Goal: Task Accomplishment & Management: Manage account settings

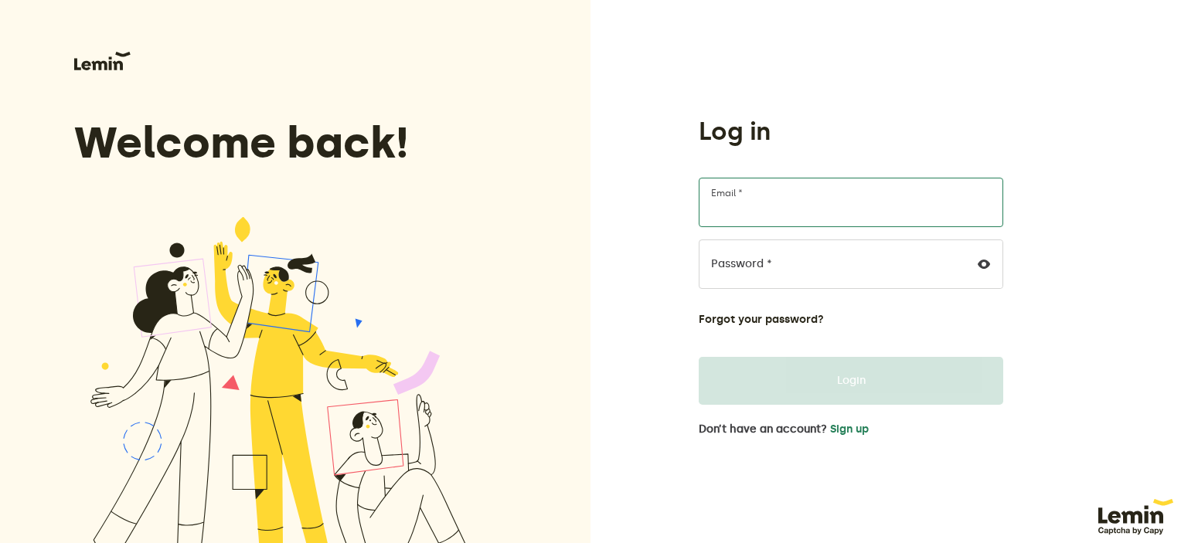
click at [778, 206] on input "Email *" at bounding box center [851, 202] width 305 height 49
click at [568, 219] on div "Welcome back! Need help? Contact us" at bounding box center [295, 315] width 591 height 630
click at [843, 424] on button "Sign up" at bounding box center [849, 430] width 39 height 12
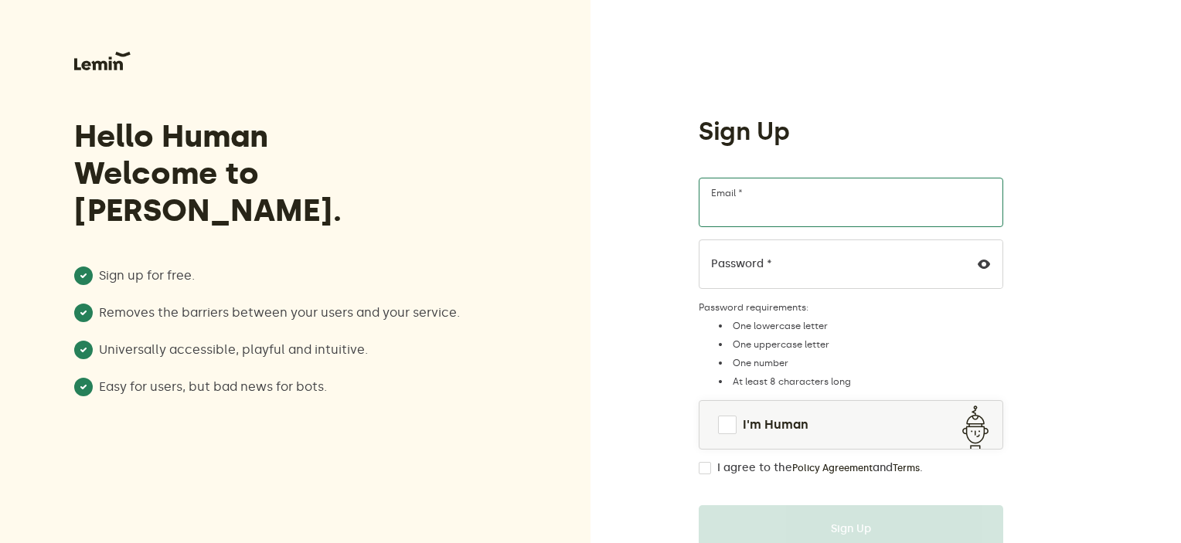
click at [765, 199] on input "Email *" at bounding box center [851, 202] width 305 height 49
type input "[EMAIL_ADDRESS][DOMAIN_NAME]"
click at [730, 429] on span at bounding box center [727, 425] width 19 height 19
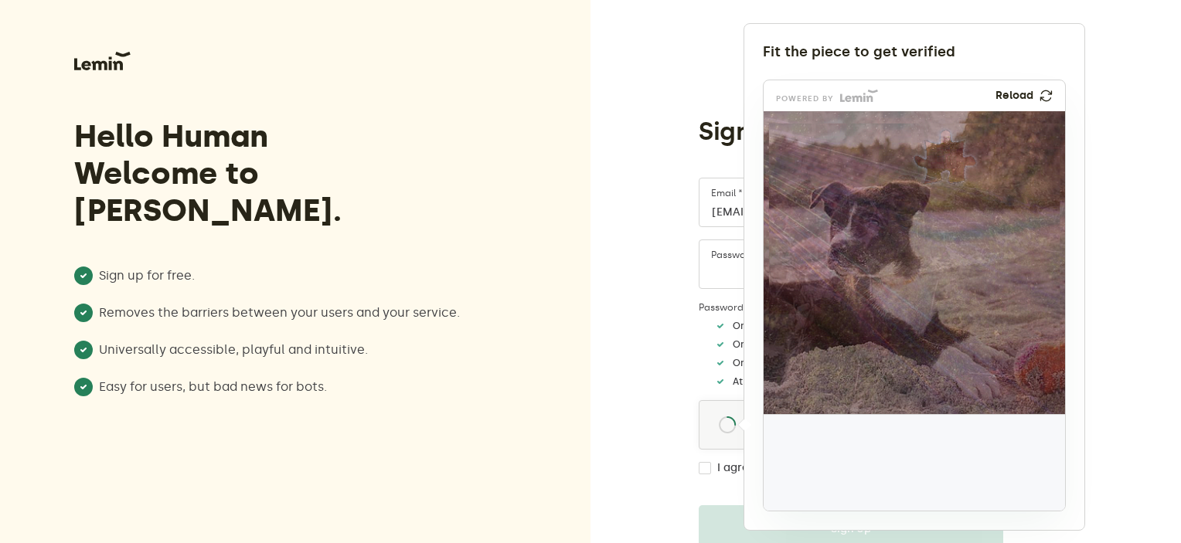
drag, startPoint x: 804, startPoint y: 465, endPoint x: 934, endPoint y: 161, distance: 331.1
click at [934, 161] on img at bounding box center [844, 258] width 500 height 303
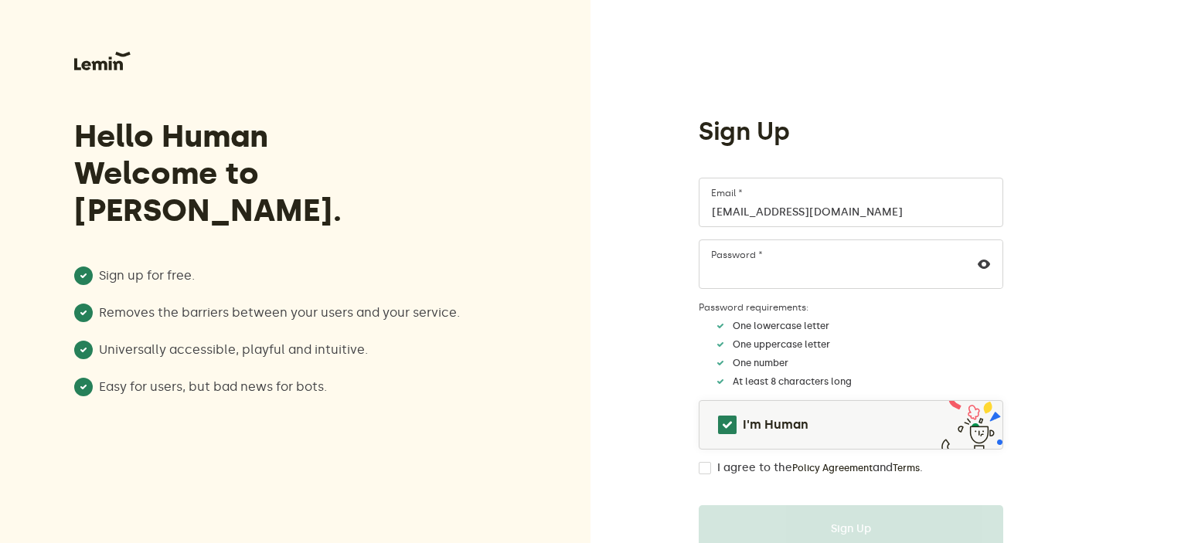
click at [700, 472] on input "I agree to the Policy Agreement and Terms ." at bounding box center [705, 468] width 12 height 12
checkbox input "true"
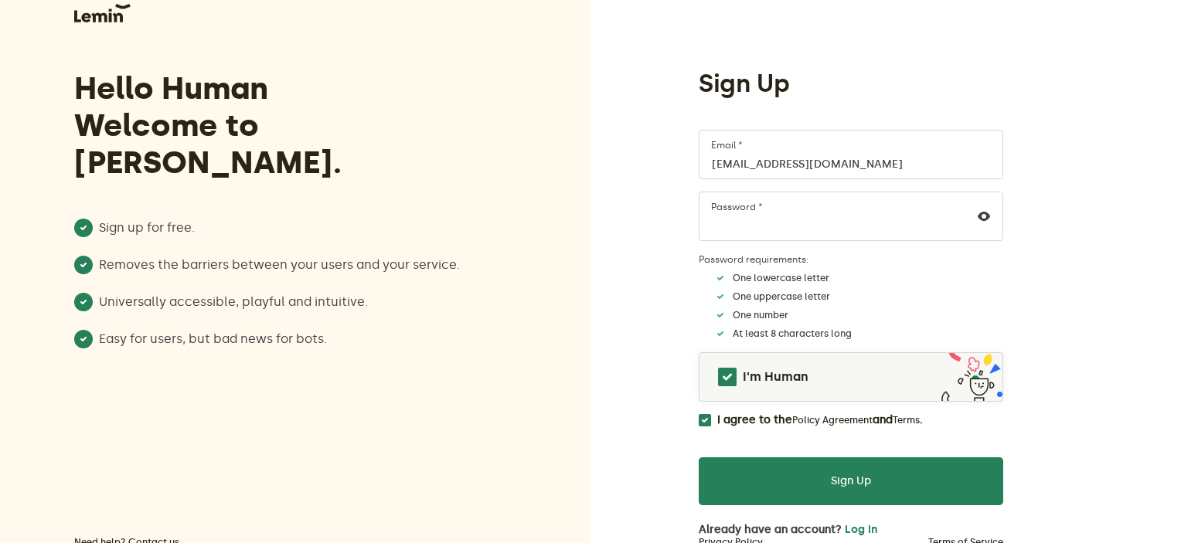
scroll to position [102, 0]
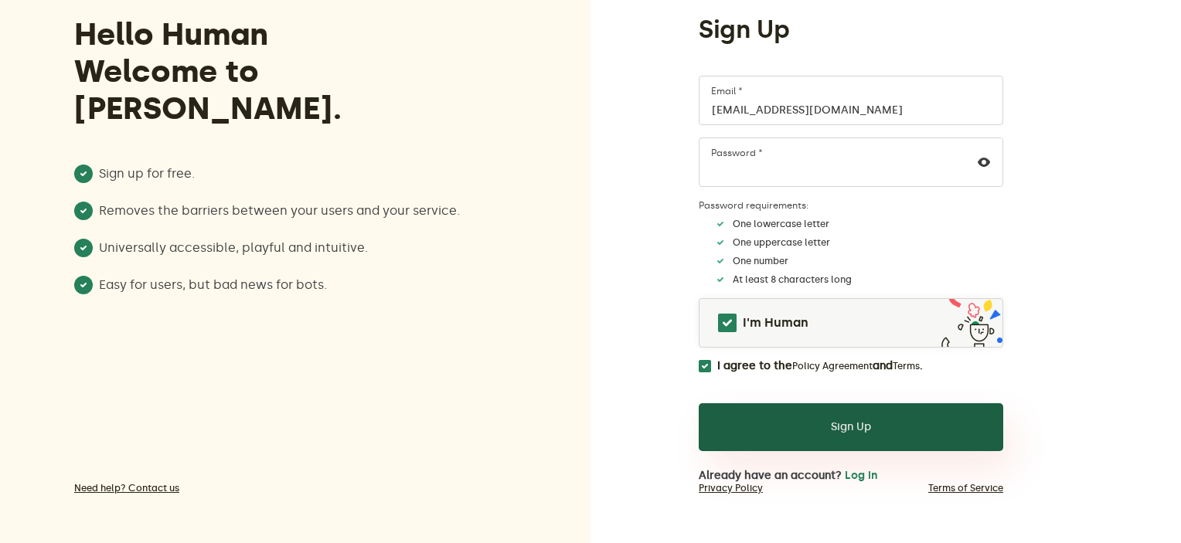
click at [875, 408] on button "Sign Up" at bounding box center [851, 428] width 305 height 48
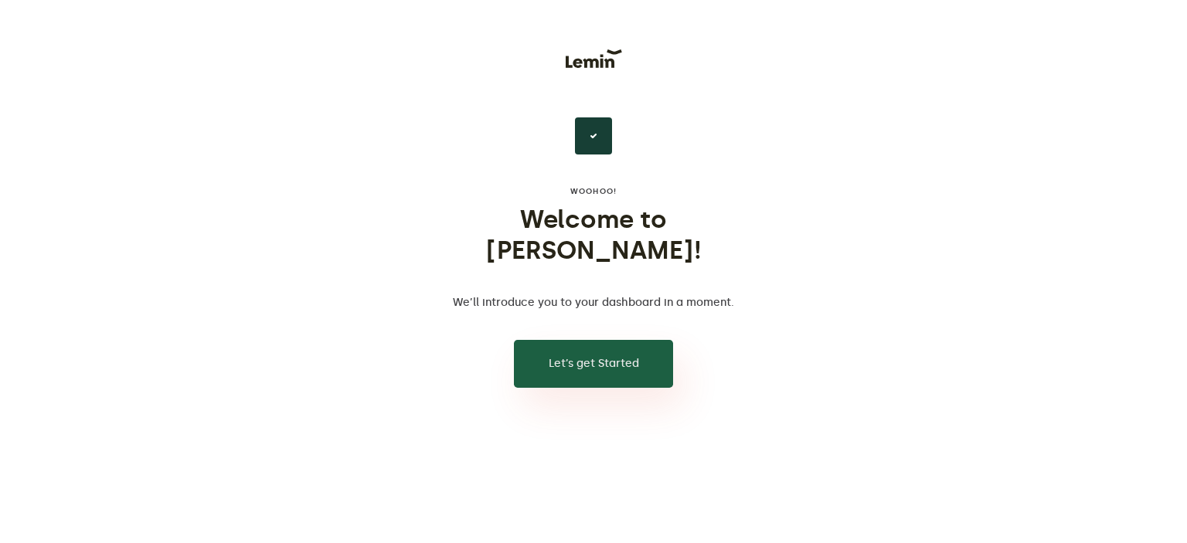
click at [634, 340] on button "Let’s get Started" at bounding box center [593, 364] width 159 height 48
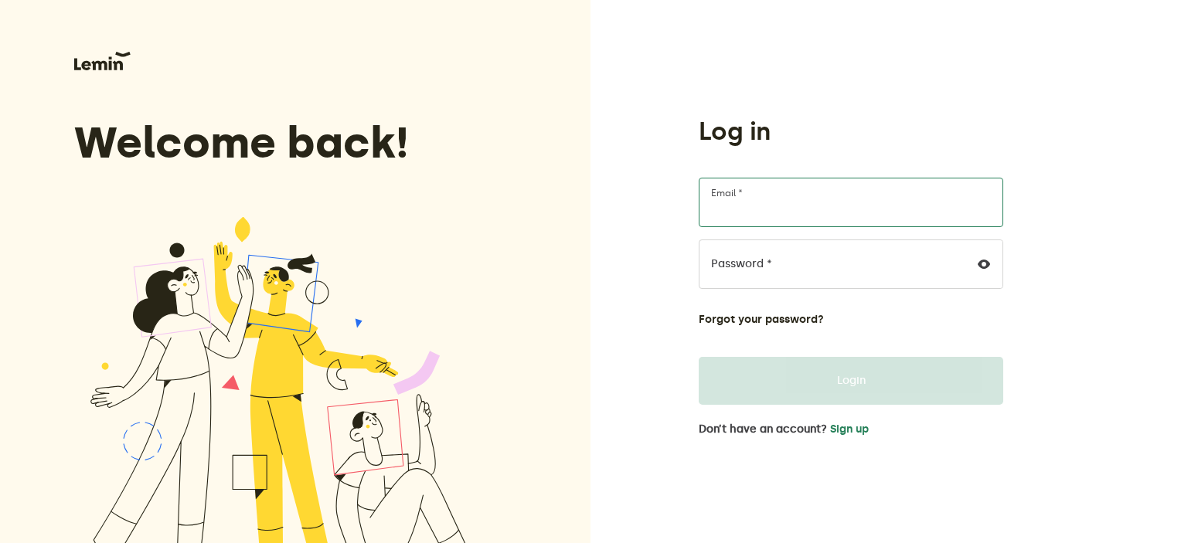
type input "[EMAIL_ADDRESS][DOMAIN_NAME]"
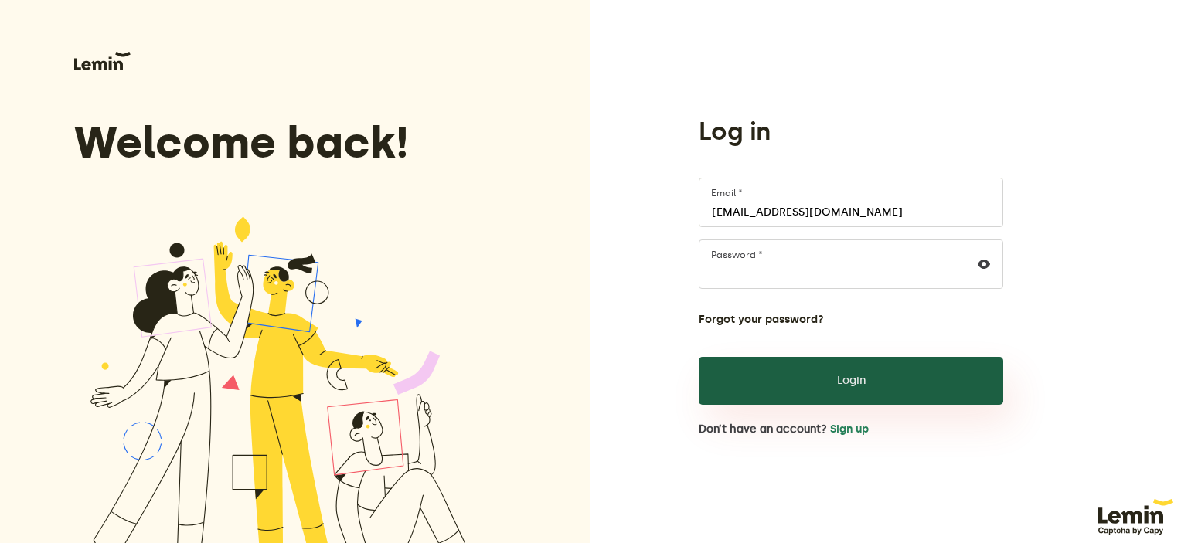
click at [871, 395] on button "Login" at bounding box center [851, 381] width 305 height 48
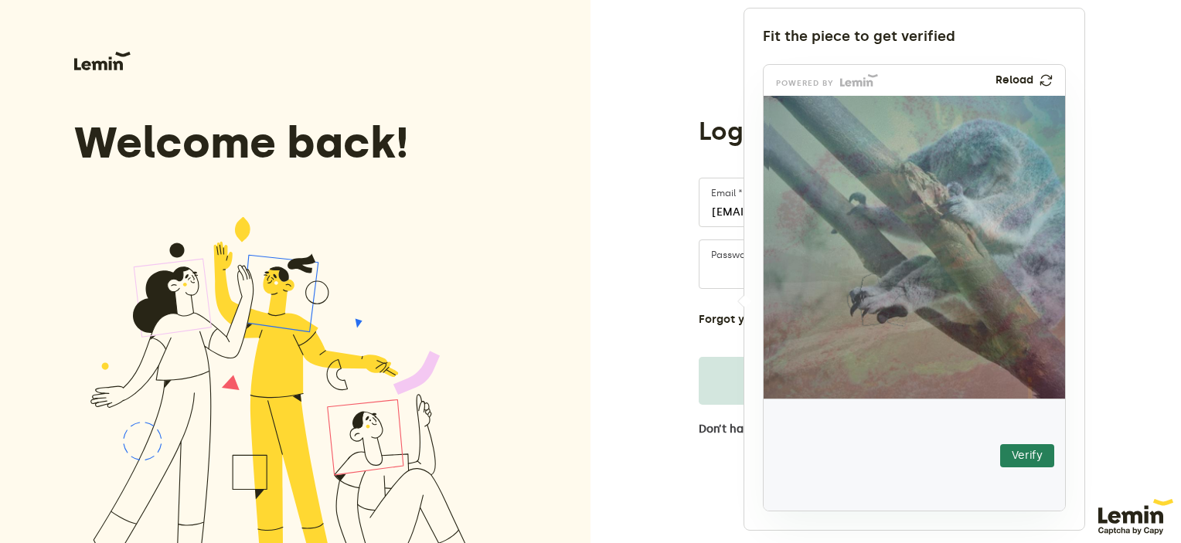
drag, startPoint x: 813, startPoint y: 444, endPoint x: 866, endPoint y: 291, distance: 162.6
click at [866, 291] on img at bounding box center [783, 394] width 530 height 303
click at [1023, 456] on button "Verify" at bounding box center [1027, 455] width 54 height 23
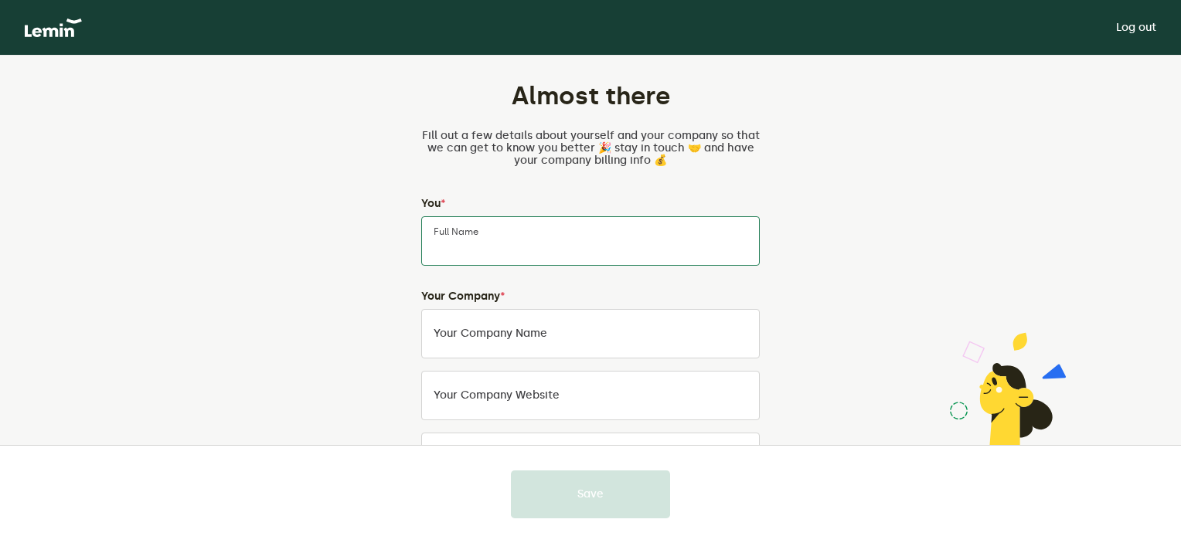
click at [561, 241] on input "Full Name" at bounding box center [590, 240] width 339 height 49
type input "[PERSON_NAME]"
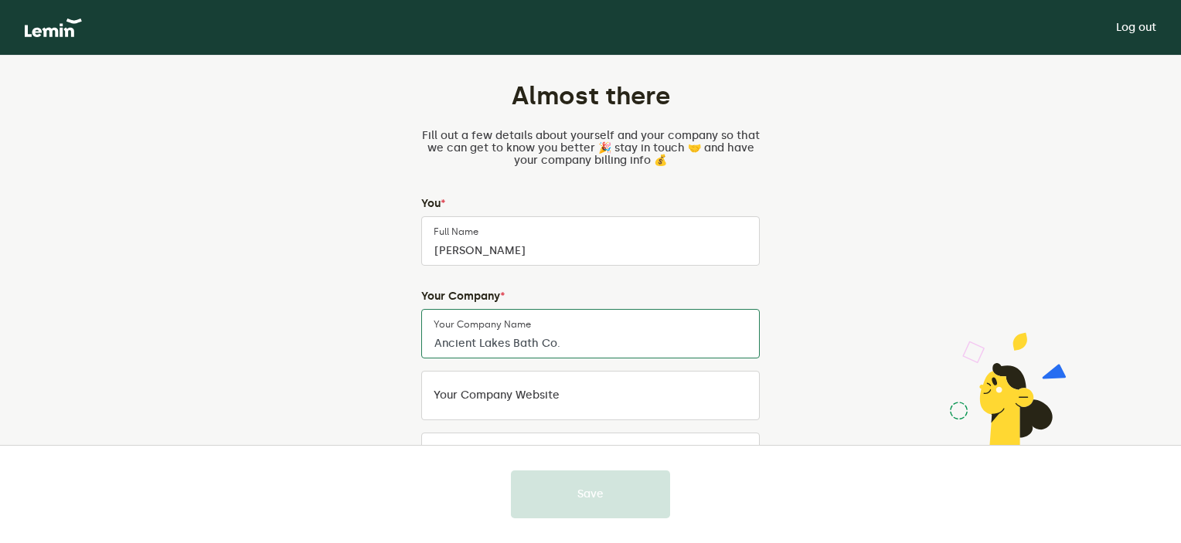
type input "Ancient Lakes Bath Co."
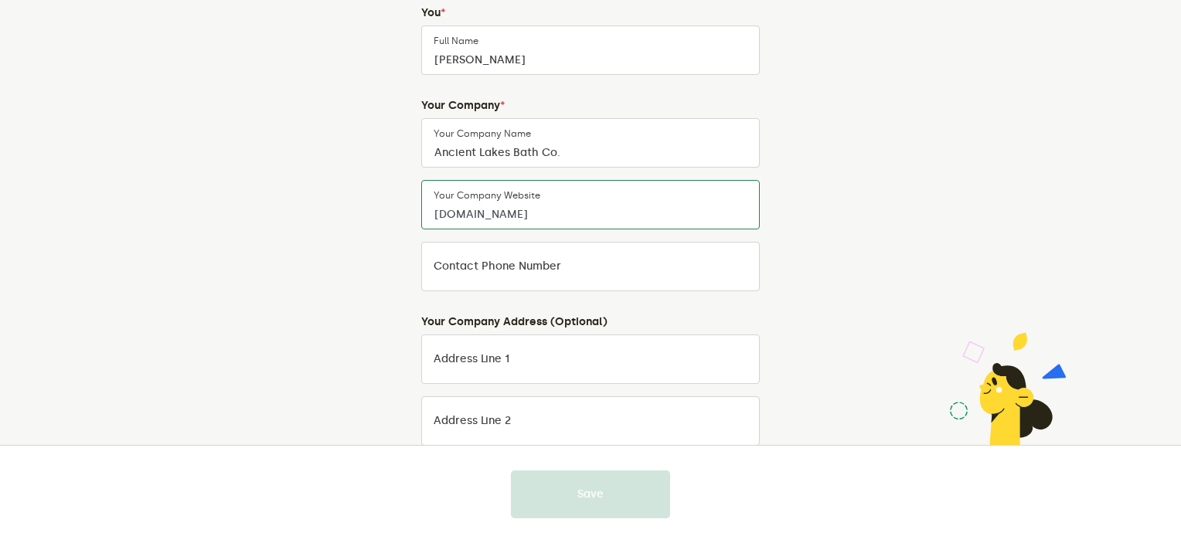
scroll to position [155, 0]
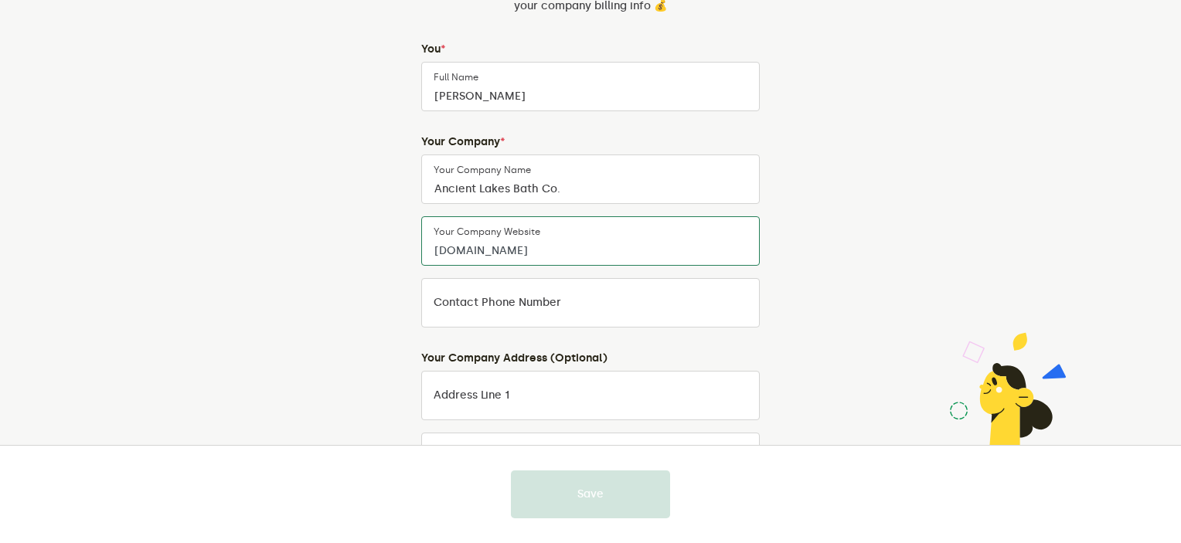
type input "[DOMAIN_NAME]"
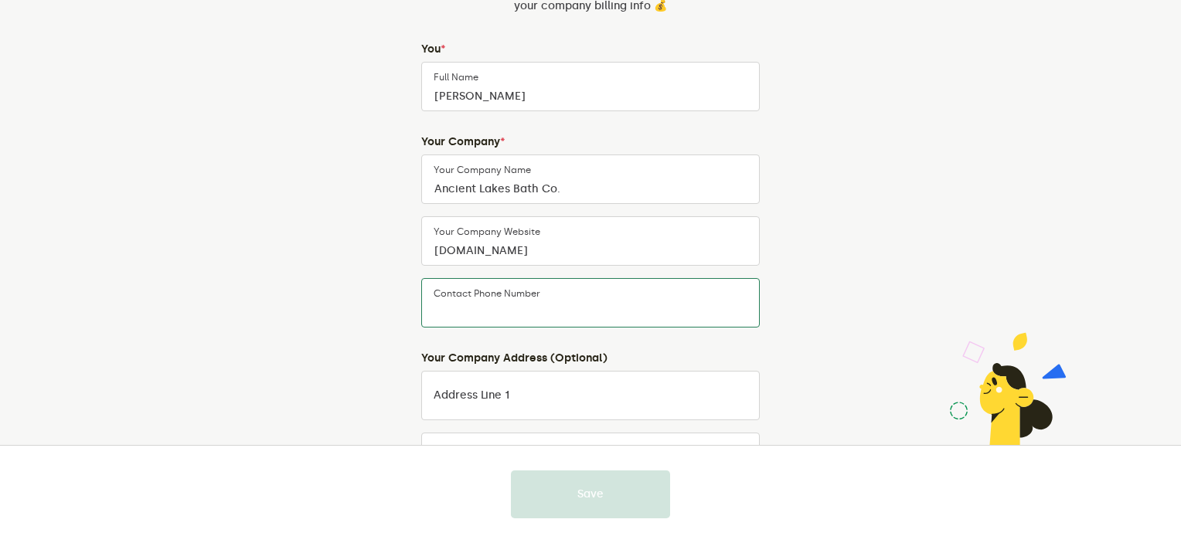
click at [619, 309] on input "Contact Phone Number" at bounding box center [590, 302] width 339 height 49
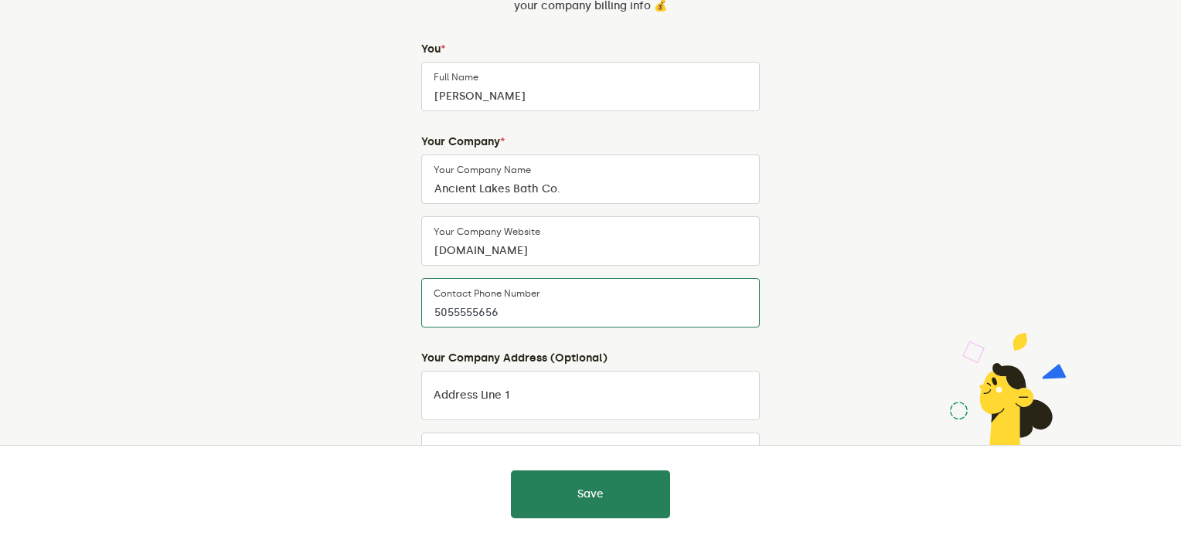
scroll to position [387, 0]
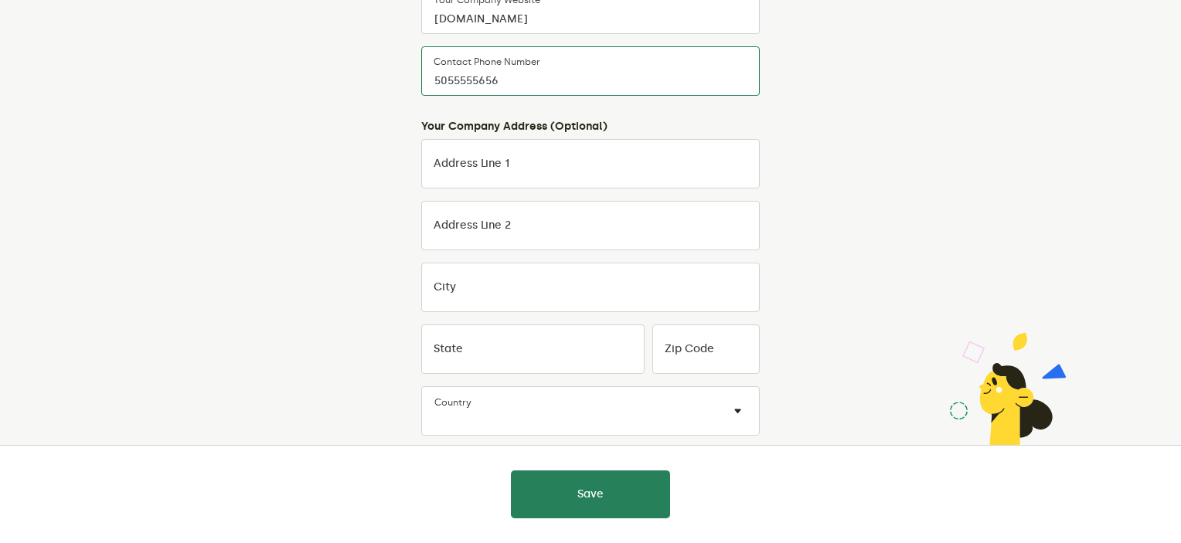
drag, startPoint x: 520, startPoint y: 79, endPoint x: 448, endPoint y: 89, distance: 72.6
click at [448, 89] on input "5055555656" at bounding box center [590, 70] width 339 height 49
type input "5093986165"
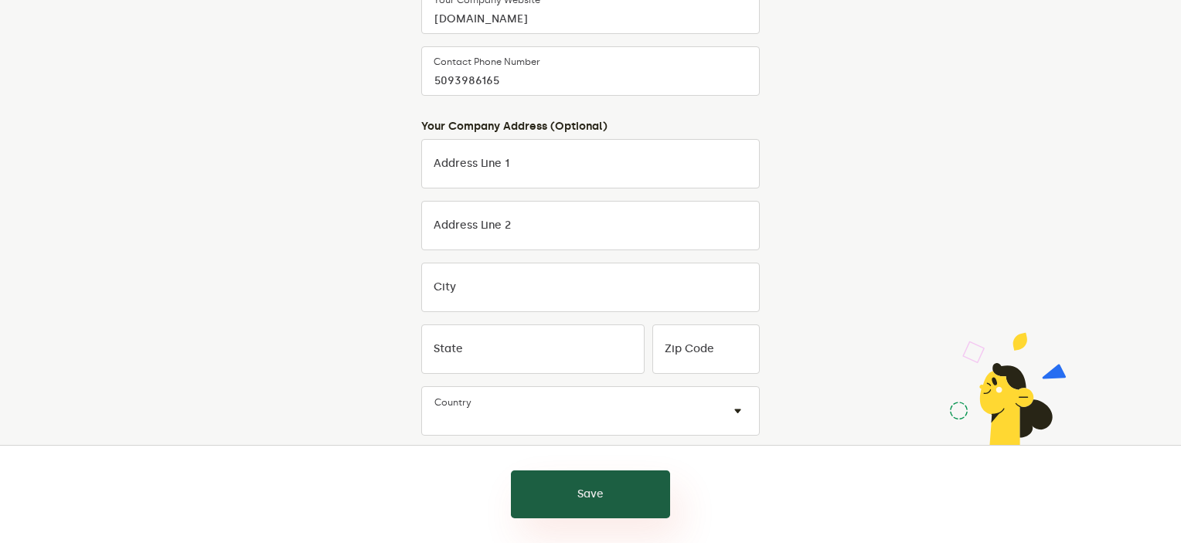
click at [580, 494] on button "Save" at bounding box center [590, 495] width 159 height 48
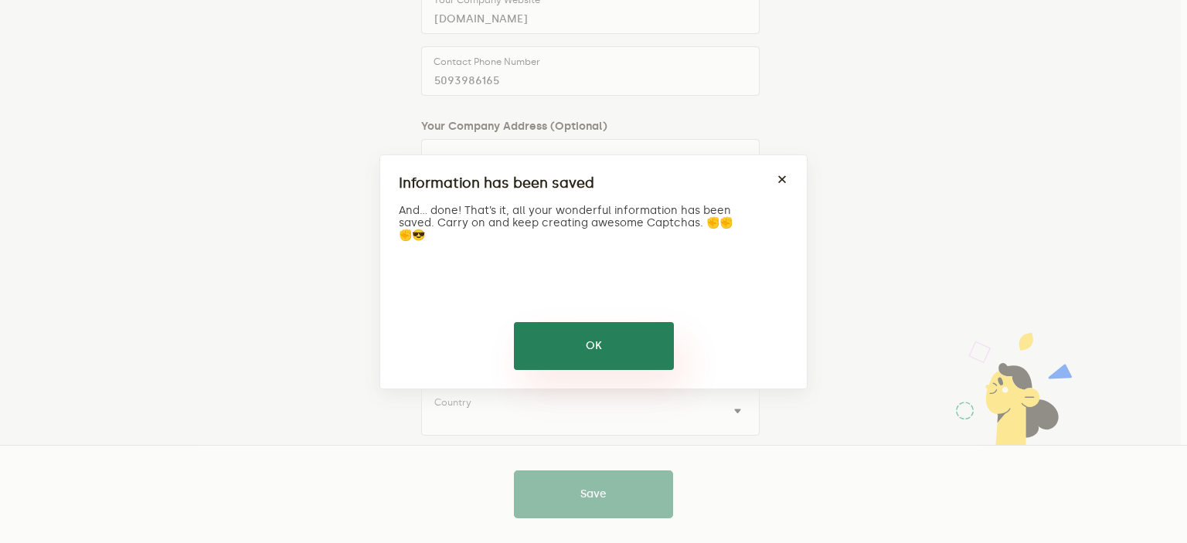
click at [581, 344] on button "OK" at bounding box center [594, 346] width 160 height 48
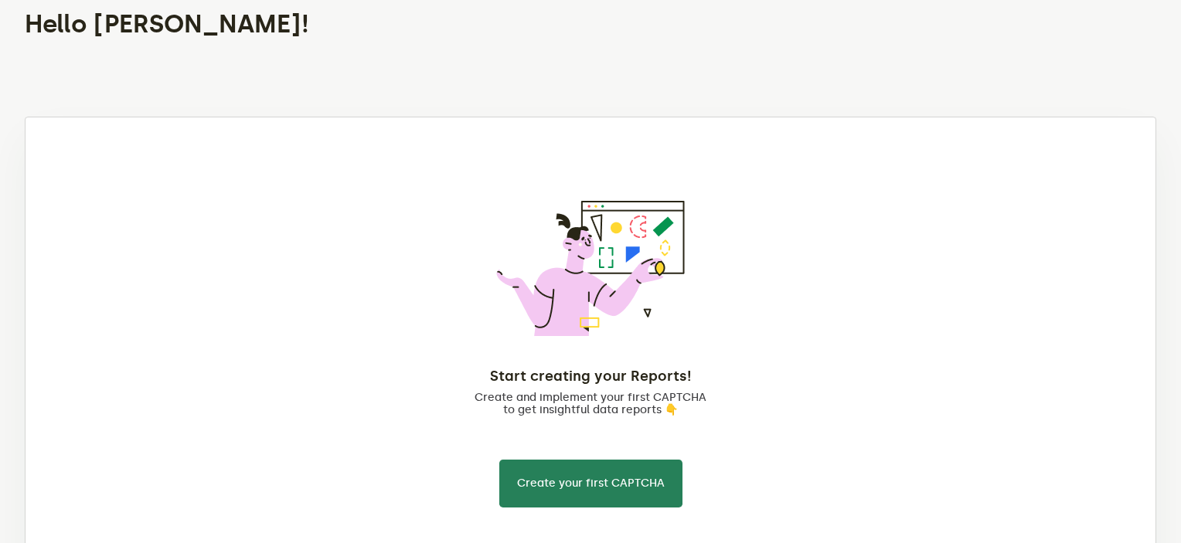
scroll to position [151, 0]
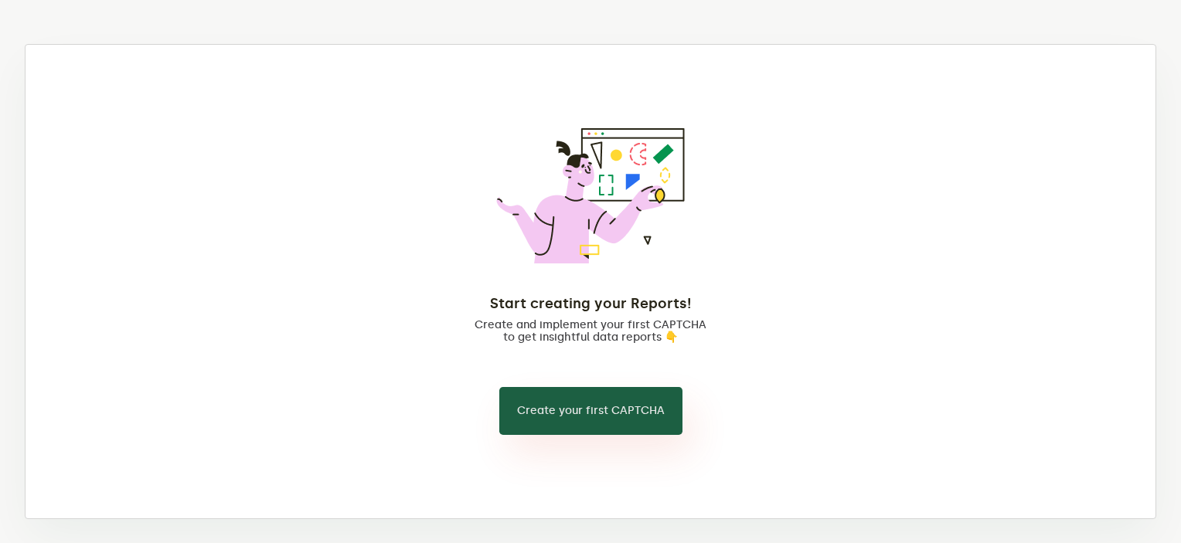
click at [634, 400] on button "Create your first CAPTCHA" at bounding box center [590, 411] width 183 height 48
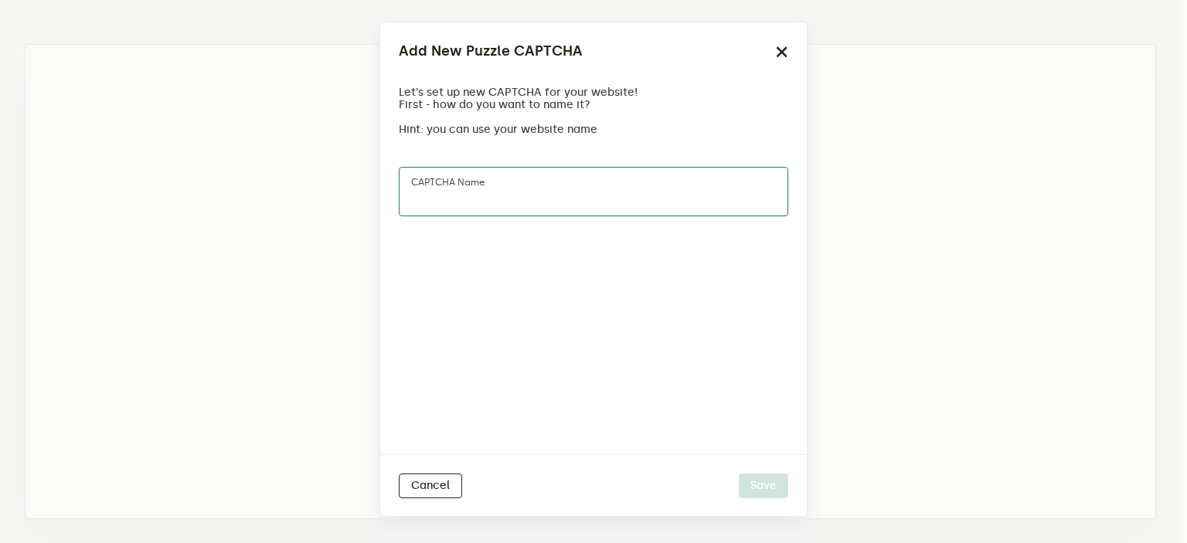
click at [498, 208] on input "CAPTCHA name" at bounding box center [594, 191] width 390 height 49
type input "Contact page"
click at [739, 474] on button "Save" at bounding box center [763, 486] width 49 height 25
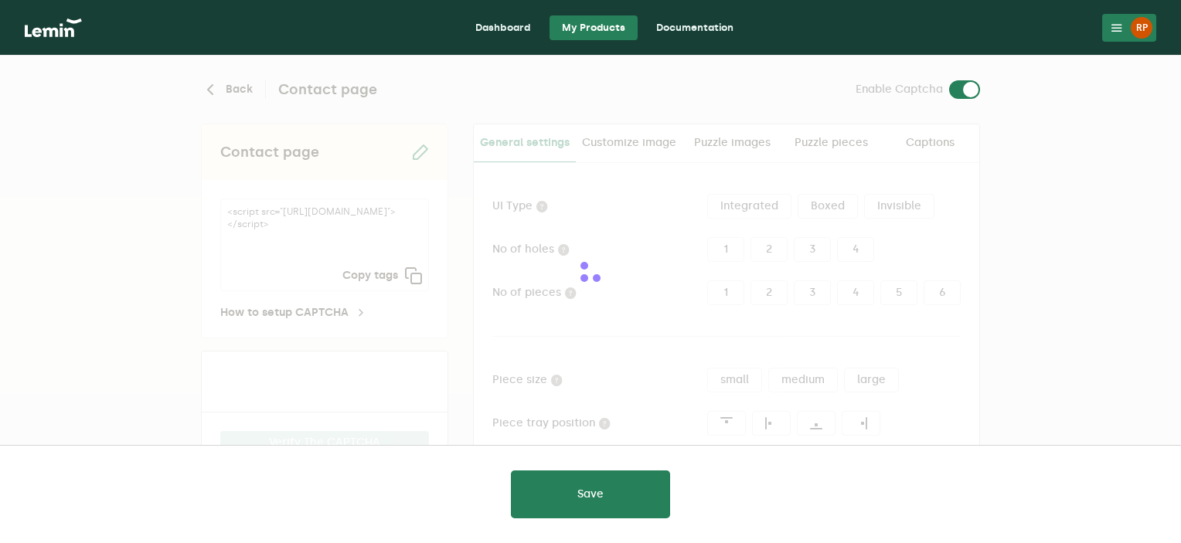
type input "white"
checkbox input "true"
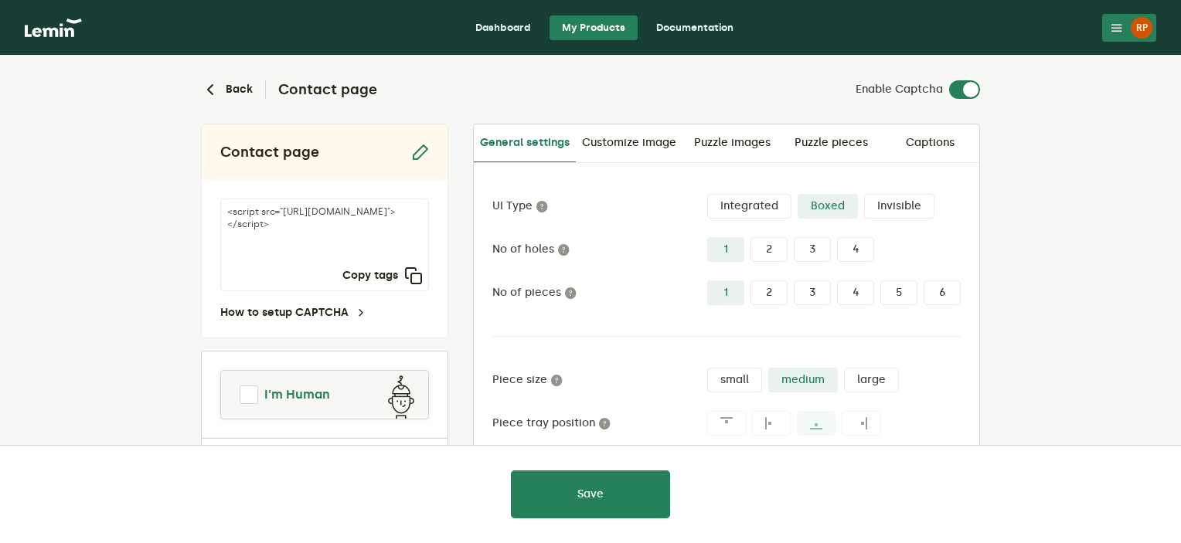
click at [250, 397] on span at bounding box center [249, 395] width 19 height 19
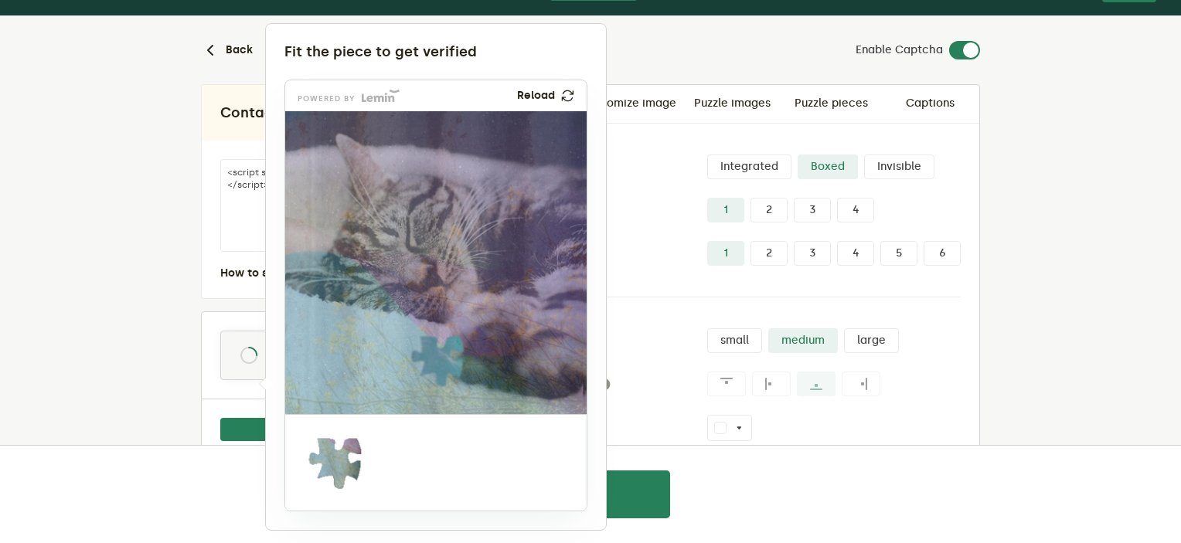
scroll to position [77, 0]
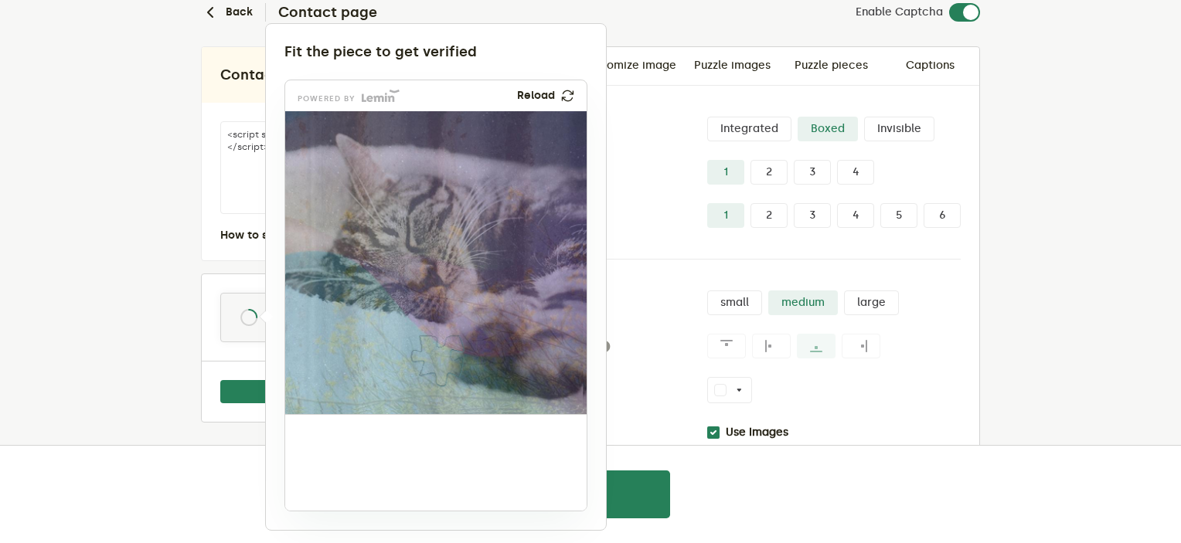
drag, startPoint x: 323, startPoint y: 478, endPoint x: 425, endPoint y: 380, distance: 142.1
click at [425, 380] on img at bounding box center [334, 463] width 500 height 303
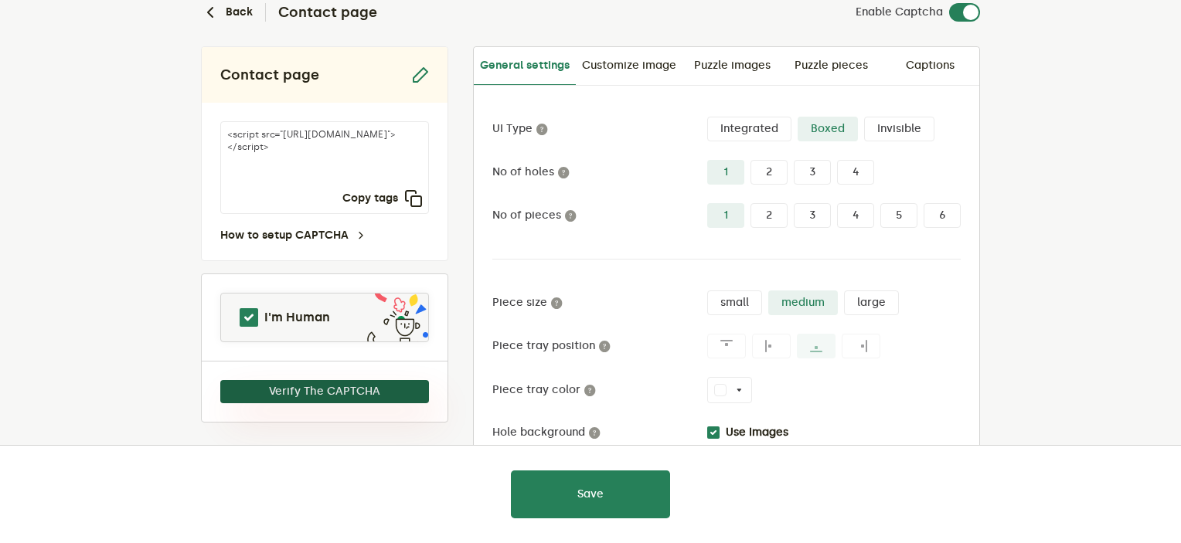
click at [339, 386] on button "Verify The CAPTCHA" at bounding box center [324, 391] width 209 height 23
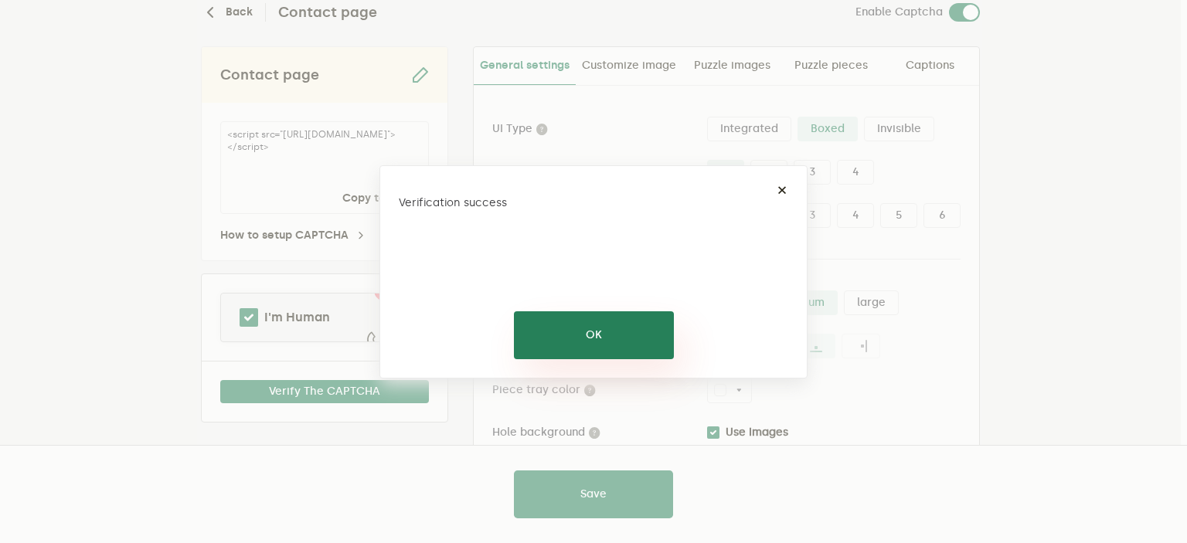
click at [543, 318] on button "OK" at bounding box center [594, 336] width 160 height 48
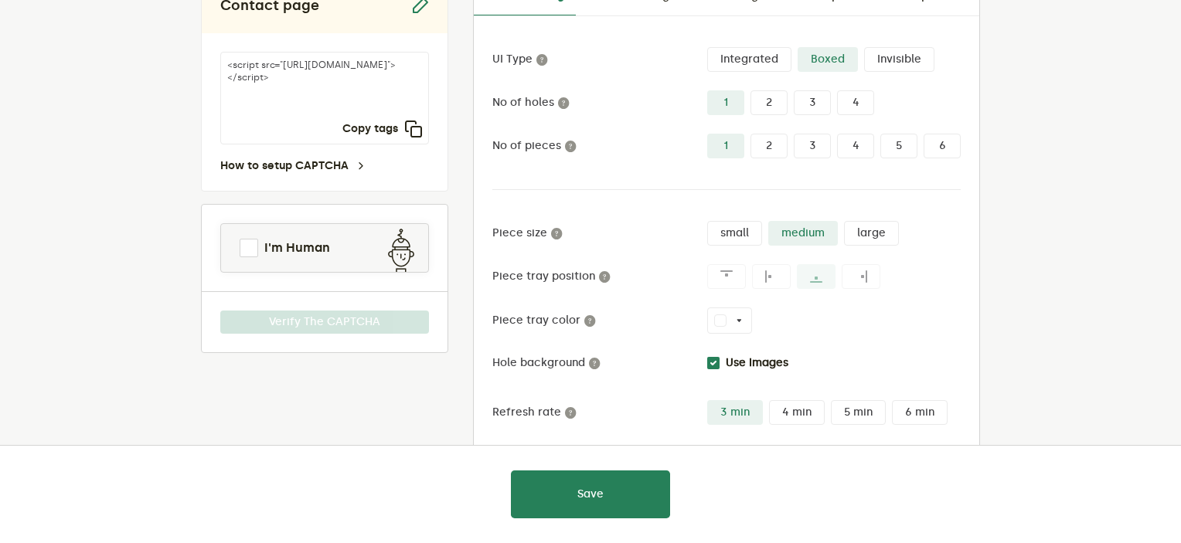
scroll to position [155, 0]
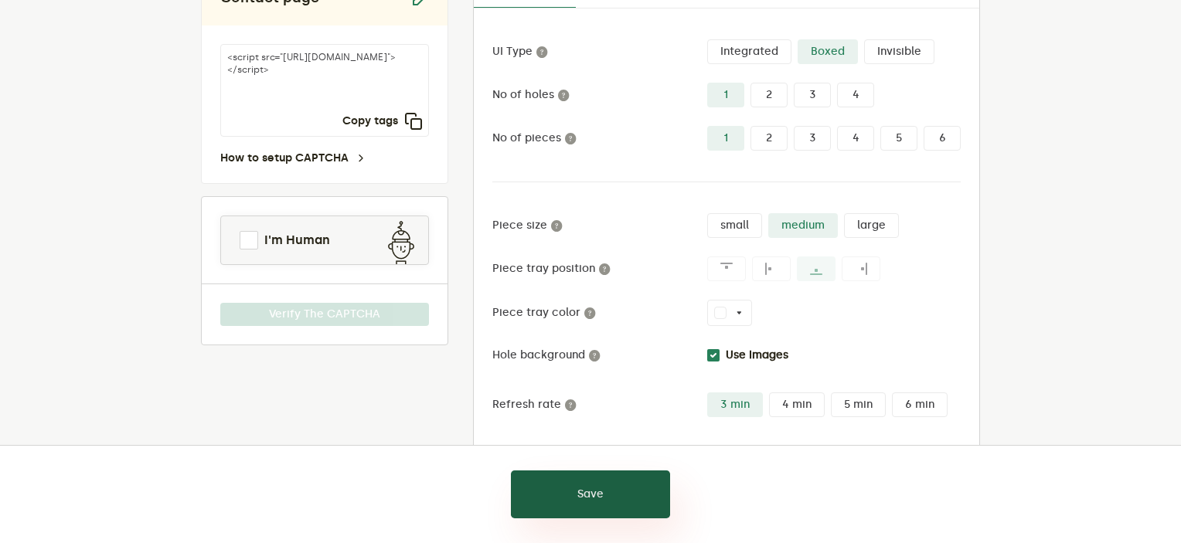
click at [635, 485] on button "Save" at bounding box center [590, 495] width 159 height 48
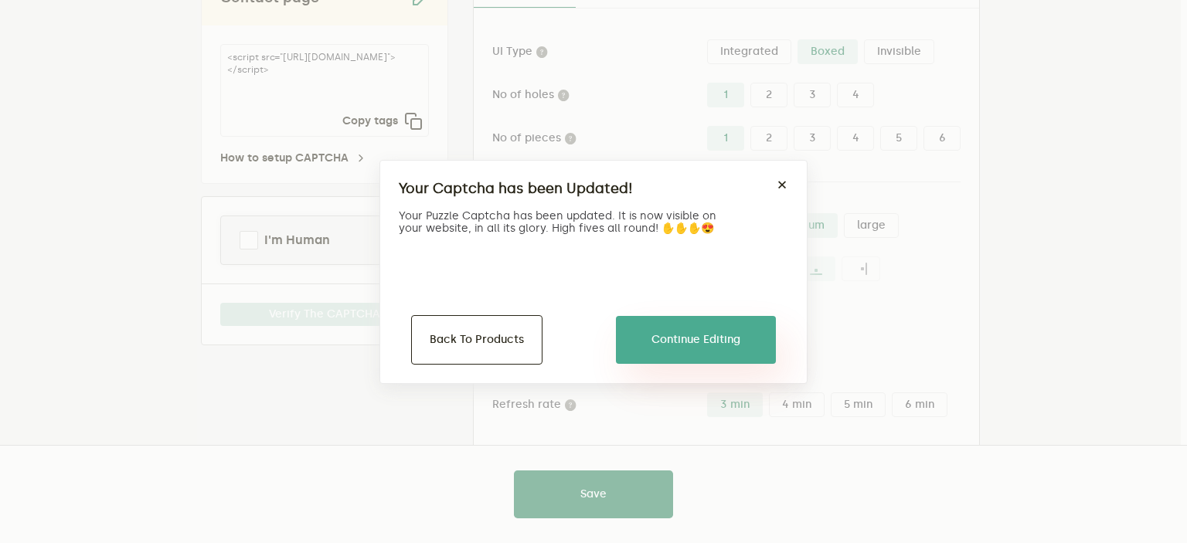
click at [632, 348] on button "Continue Editing" at bounding box center [696, 340] width 160 height 48
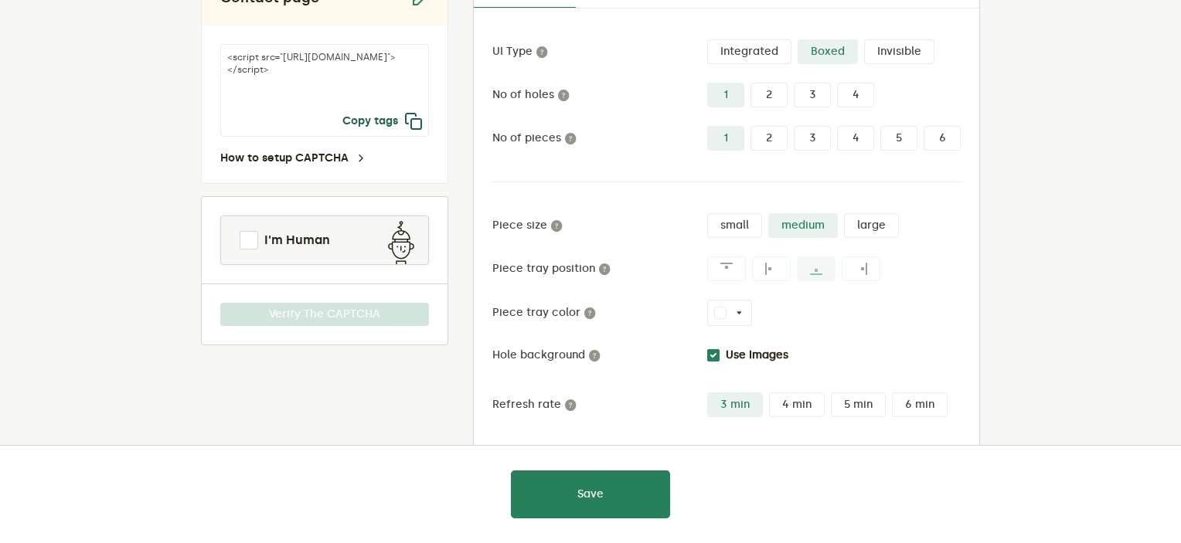
click at [421, 123] on icon "button" at bounding box center [413, 121] width 19 height 19
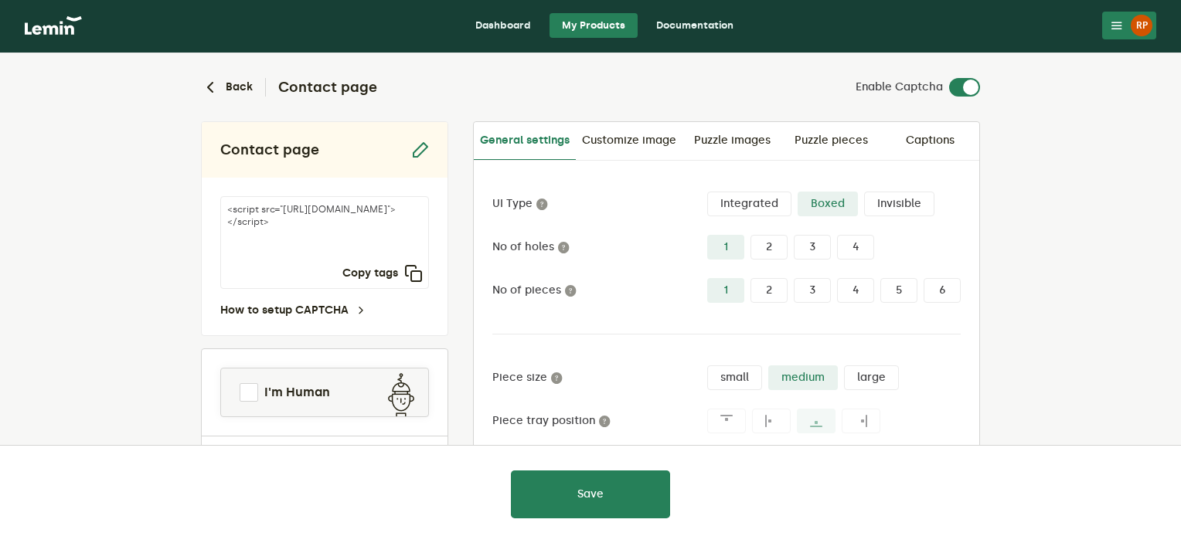
scroll to position [0, 0]
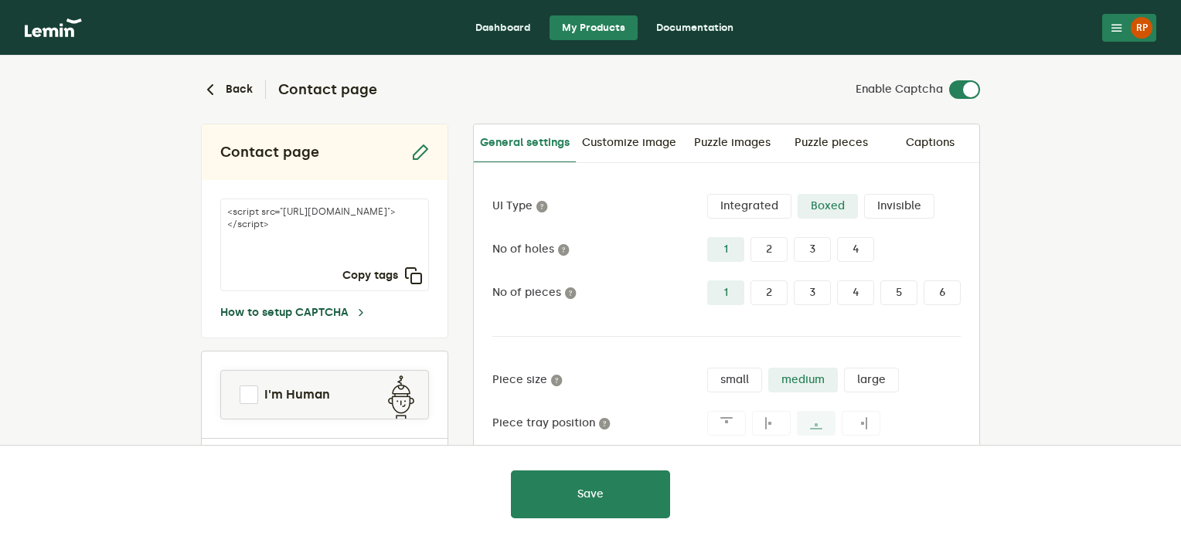
click at [272, 307] on link "How to setup CAPTCHA" at bounding box center [293, 313] width 147 height 12
click at [417, 152] on icon "button" at bounding box center [419, 152] width 19 height 19
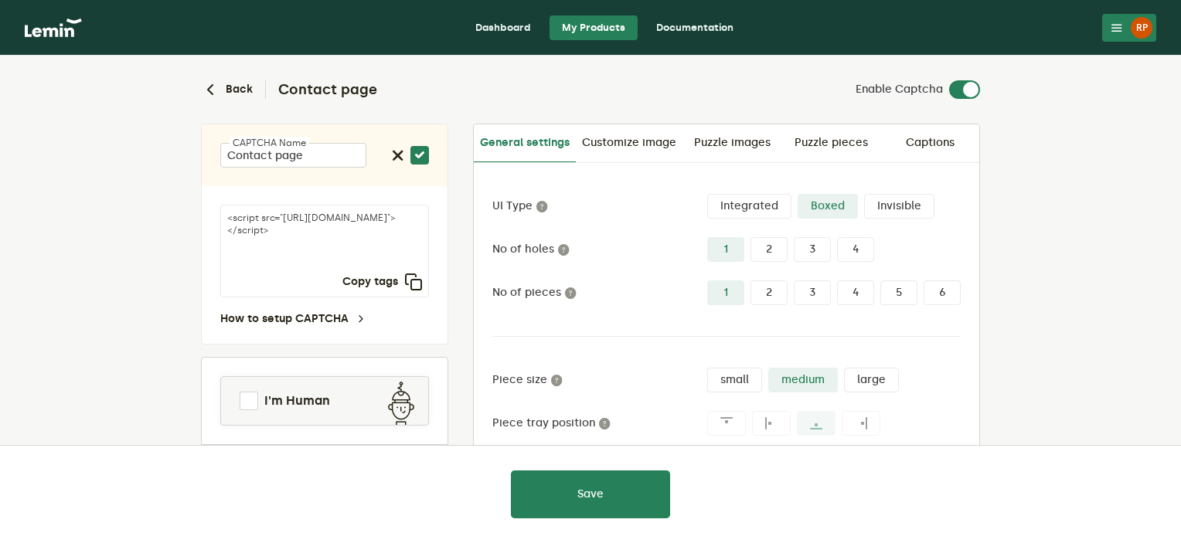
click at [390, 324] on div "How to setup CAPTCHA" at bounding box center [324, 319] width 209 height 12
drag, startPoint x: 329, startPoint y: 243, endPoint x: 360, endPoint y: 259, distance: 35.3
click at [360, 259] on textarea "<script src="https://api.leminnow.com/captcha/v1/cropped/CROPPED_b9b9029_1fbc07…" at bounding box center [324, 251] width 209 height 93
click at [337, 248] on textarea "<script src="https://api.leminnow.com/captcha/v1/cropped/CROPPED_b9b9029_1fbc07…" at bounding box center [324, 251] width 209 height 93
drag, startPoint x: 328, startPoint y: 241, endPoint x: 355, endPoint y: 253, distance: 29.4
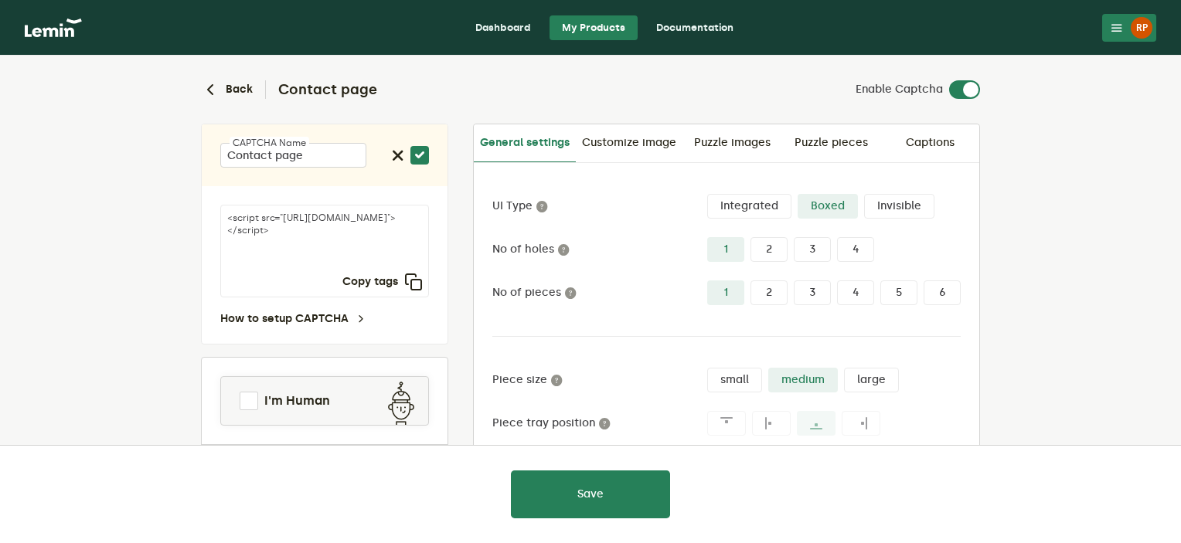
click at [355, 253] on textarea "<script src="https://api.leminnow.com/captcha/v1/cropped/CROPPED_b9b9029_1fbc07…" at bounding box center [324, 251] width 209 height 93
click at [1132, 26] on div "RP" at bounding box center [1142, 28] width 22 height 22
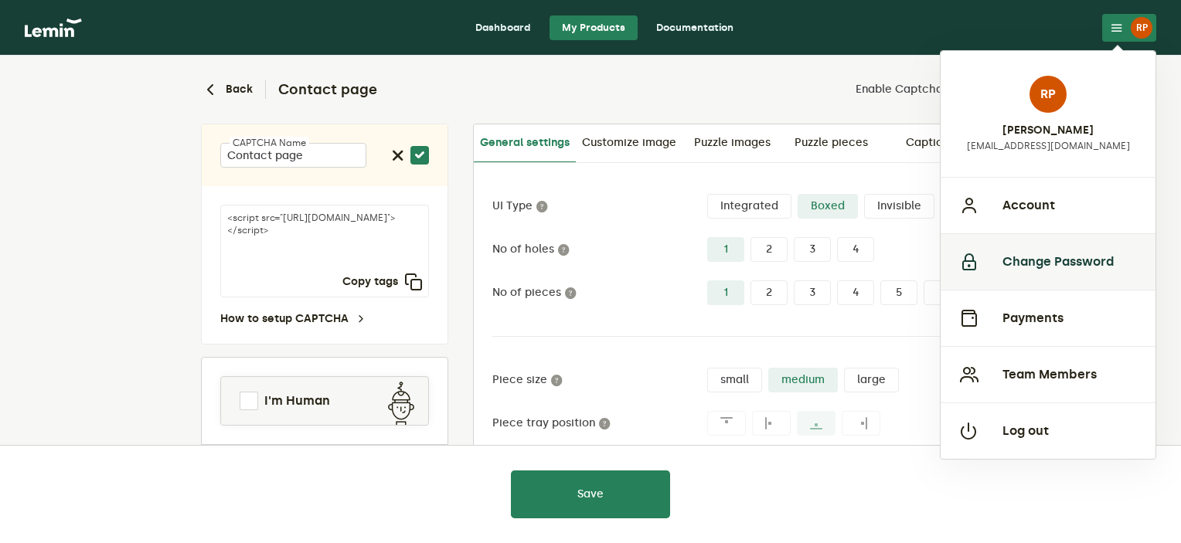
click at [1037, 260] on button "Change Password" at bounding box center [1048, 261] width 215 height 56
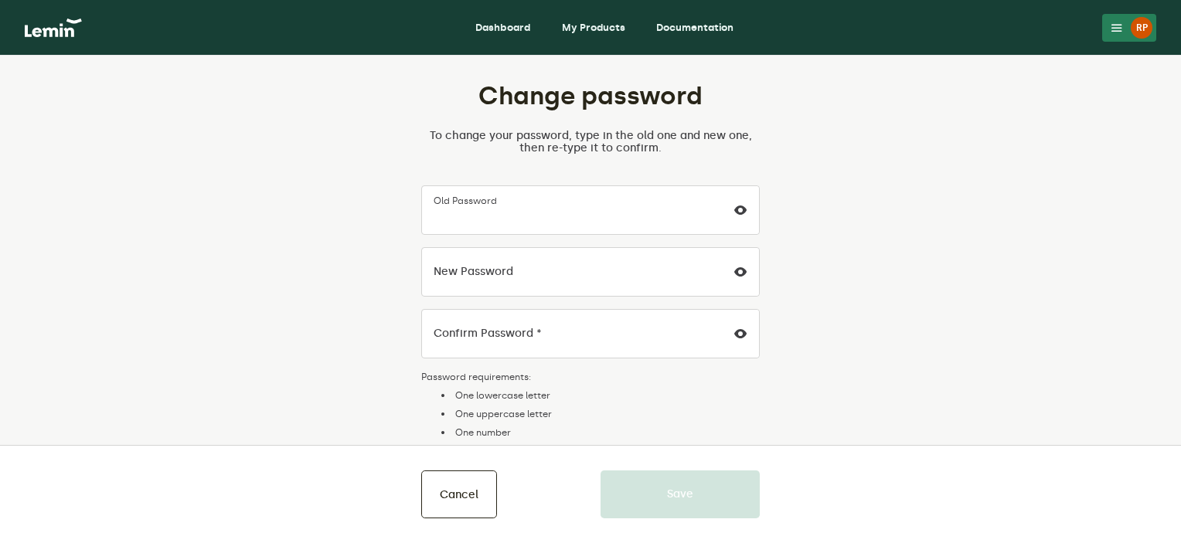
click at [903, 277] on lemin-change-password "Change password To change your password, type in the old one and new one, then …" at bounding box center [590, 284] width 699 height 408
click at [444, 482] on button "Cancel" at bounding box center [459, 495] width 76 height 48
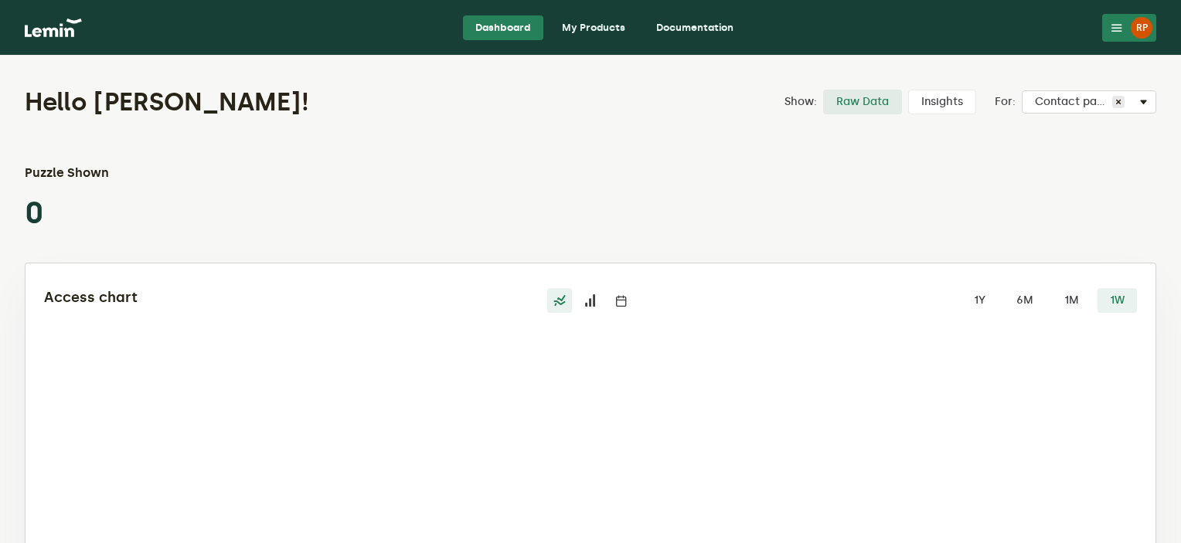
click at [1124, 26] on button "RP" at bounding box center [1129, 28] width 54 height 28
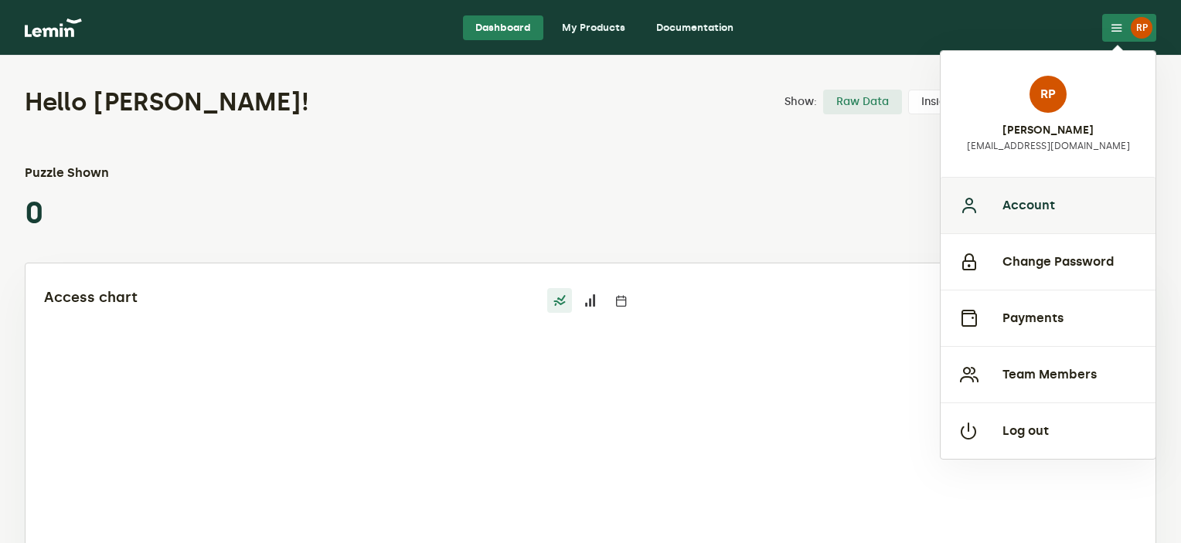
click at [1022, 210] on button "Account" at bounding box center [1048, 205] width 215 height 56
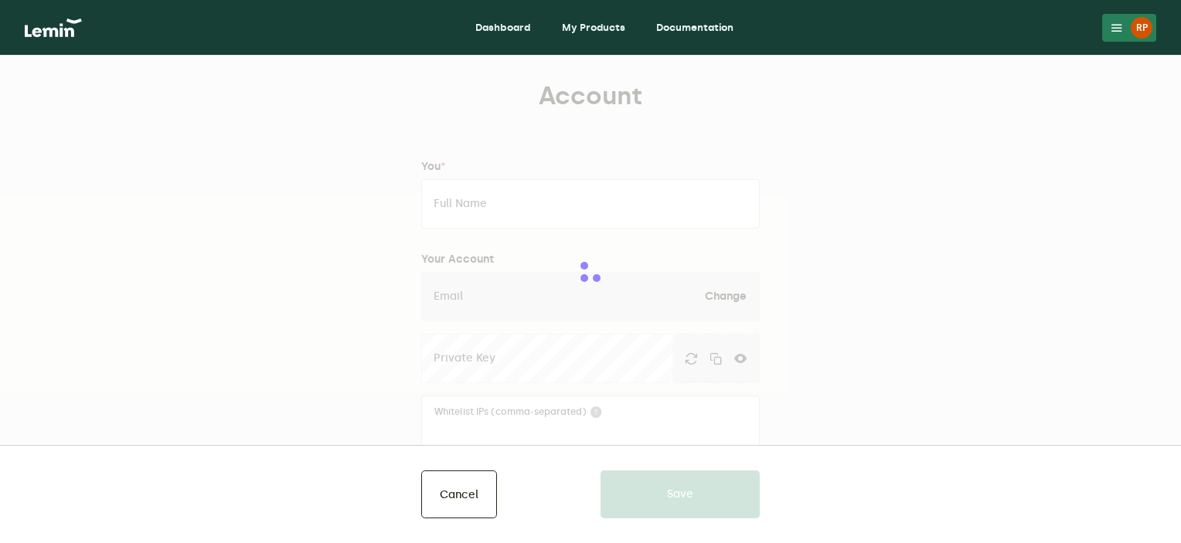
type input "Rachal Pinkerton"
type input "[EMAIL_ADDRESS][DOMAIN_NAME]"
type input "Ancient Lakes Bath Co."
type input "ancientlakesbath.com"
type input "5093986165"
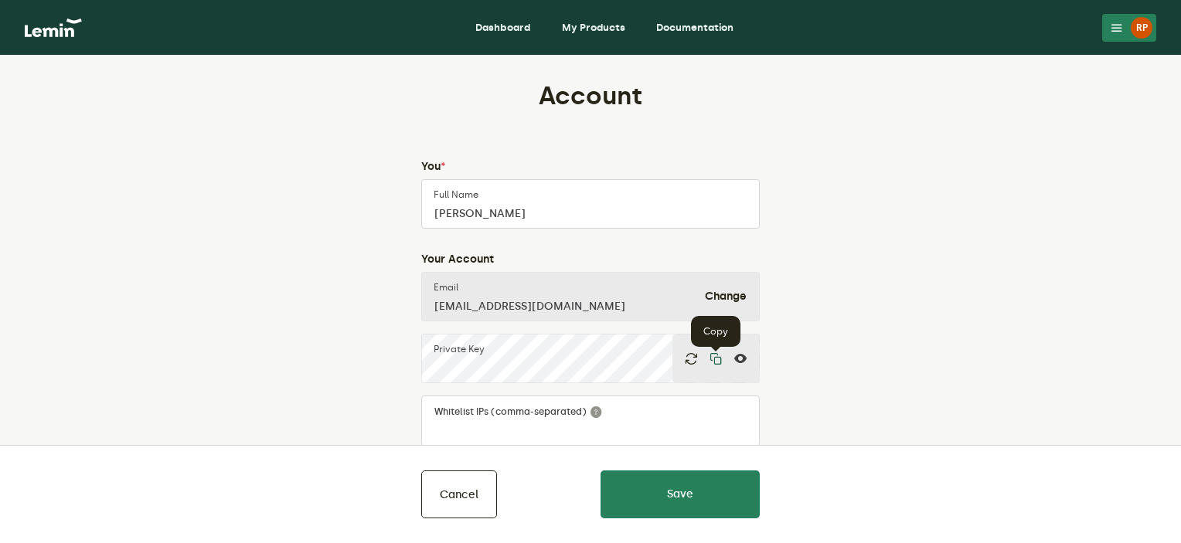
click at [711, 356] on icon "button" at bounding box center [716, 358] width 12 height 12
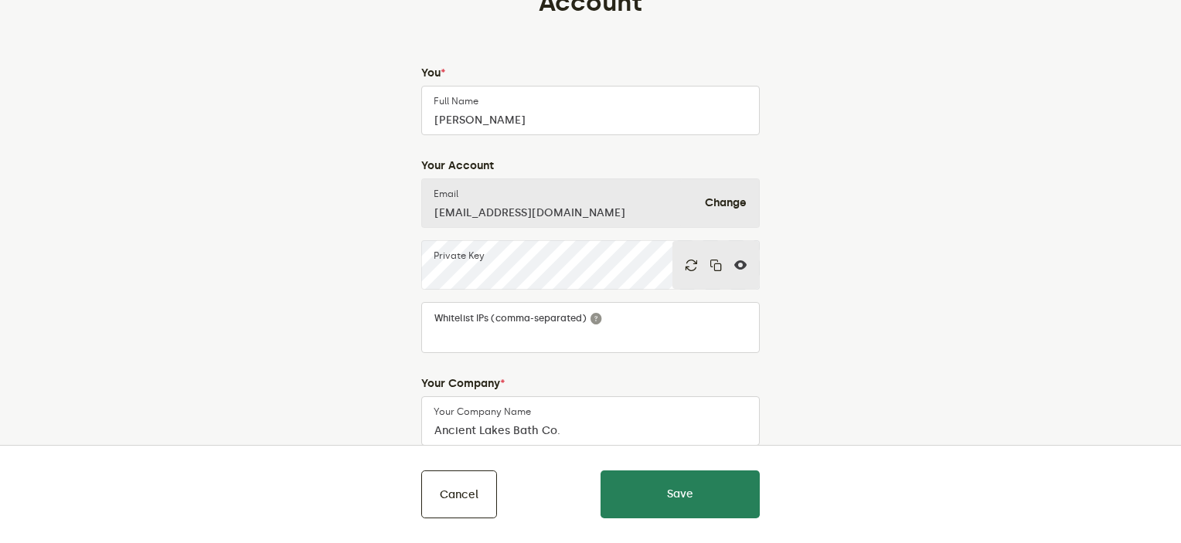
scroll to position [90, 0]
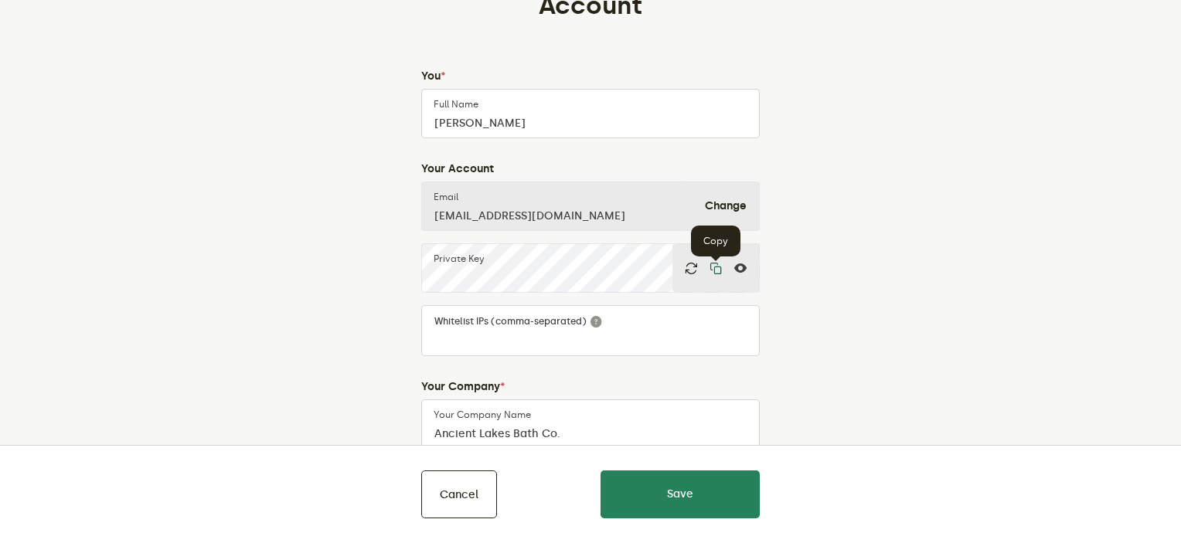
click at [717, 265] on icon "button" at bounding box center [716, 268] width 12 height 12
click at [919, 219] on lemin-edit-profile "Account You * Rachal Pinkerton Full Name Your Account ancientlakesbath@gmail.co…" at bounding box center [590, 526] width 699 height 1072
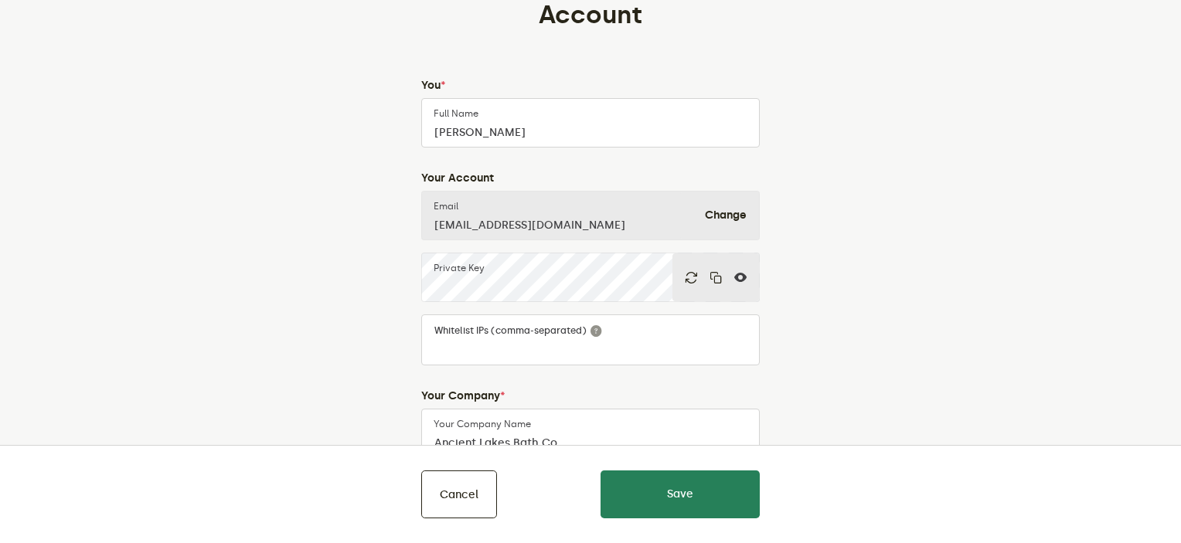
scroll to position [0, 0]
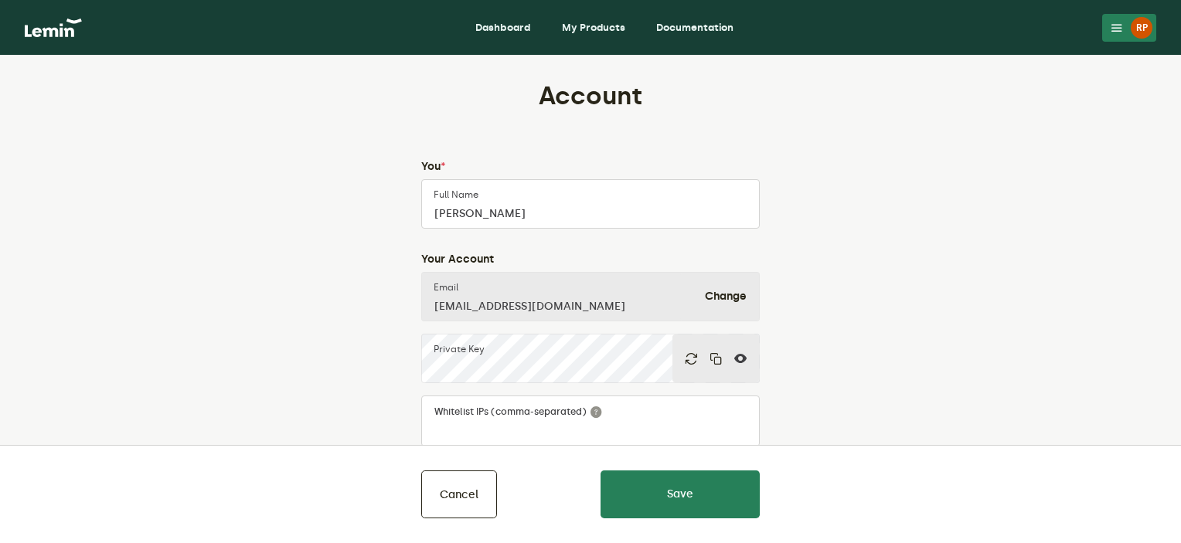
click at [510, 29] on link "Dashboard" at bounding box center [503, 27] width 80 height 25
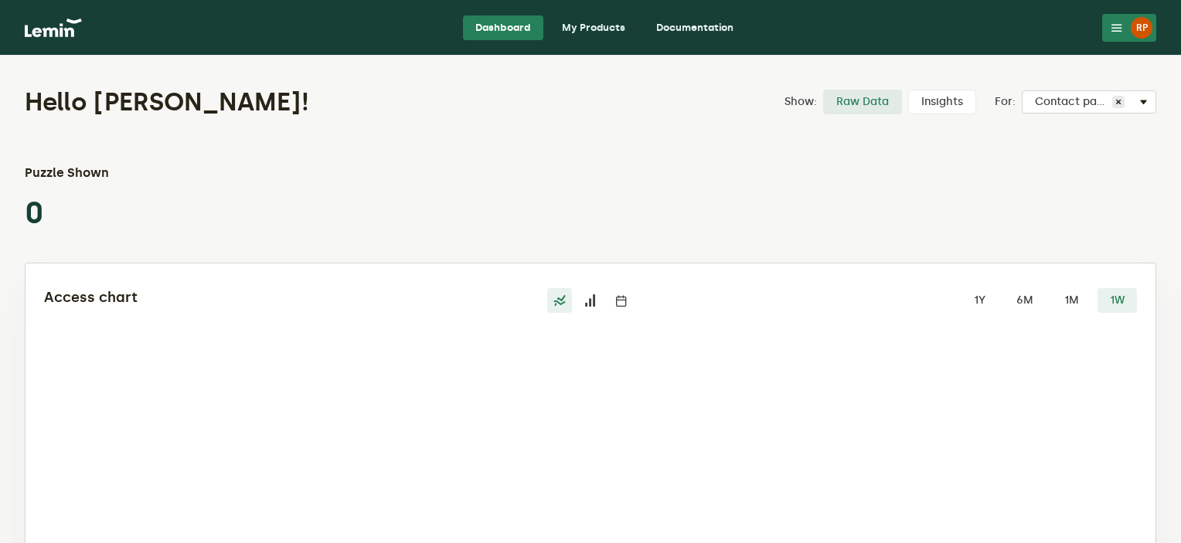
click at [598, 15] on link "My Products" at bounding box center [594, 27] width 88 height 25
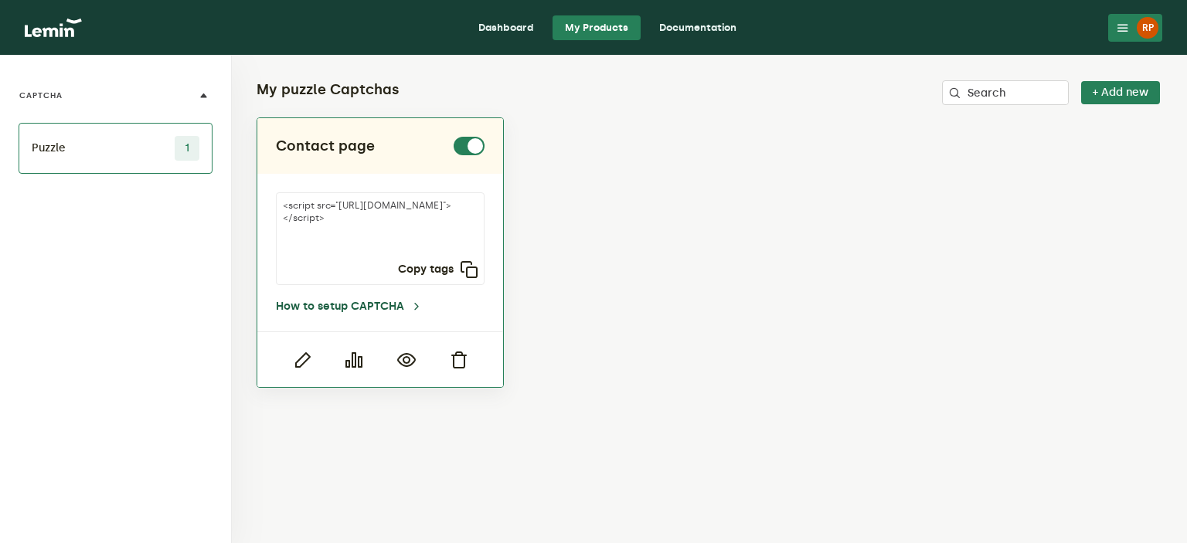
click at [318, 301] on link "How to setup CAPTCHA" at bounding box center [349, 307] width 147 height 12
click at [303, 358] on icon "button" at bounding box center [302, 360] width 19 height 19
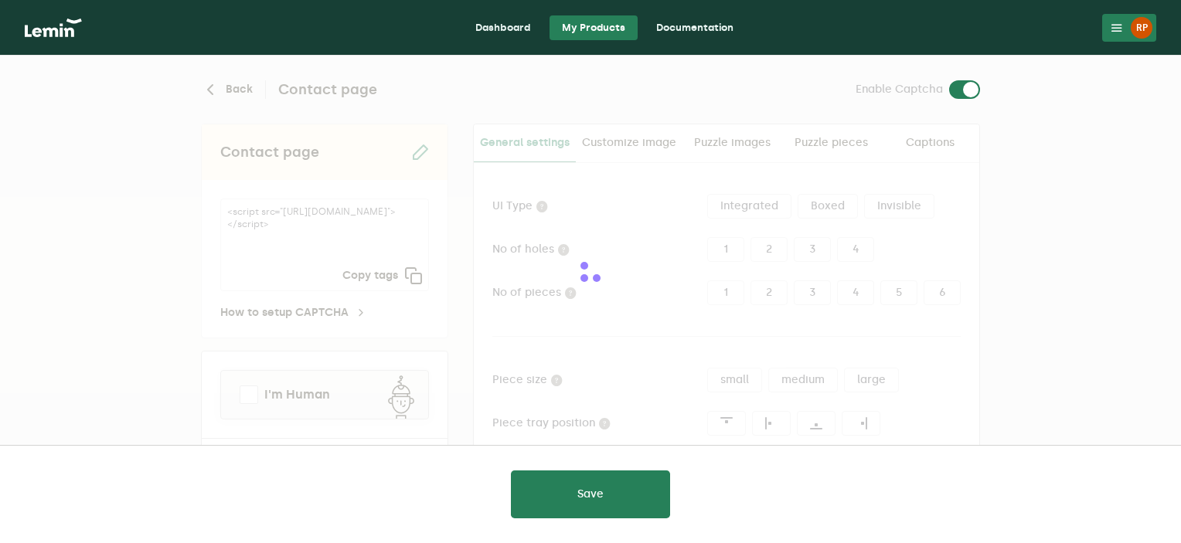
type input "white"
checkbox input "true"
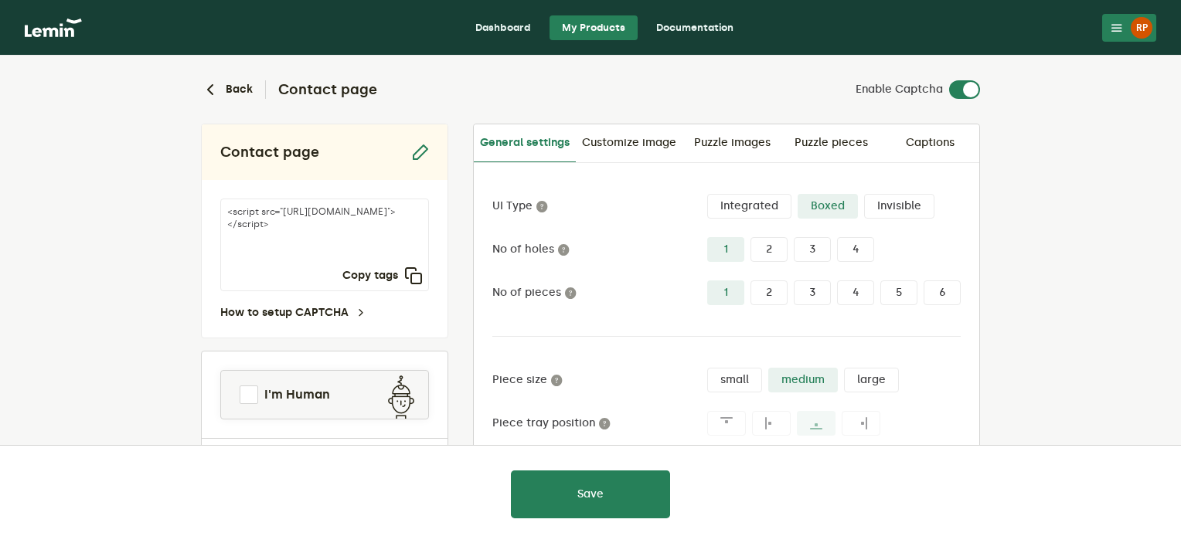
drag, startPoint x: 331, startPoint y: 233, endPoint x: 358, endPoint y: 247, distance: 30.1
click at [358, 247] on textarea "<script src="https://api.leminnow.com/captcha/v1/cropped/CROPPED_b9b9029_1fbc07…" at bounding box center [324, 245] width 209 height 93
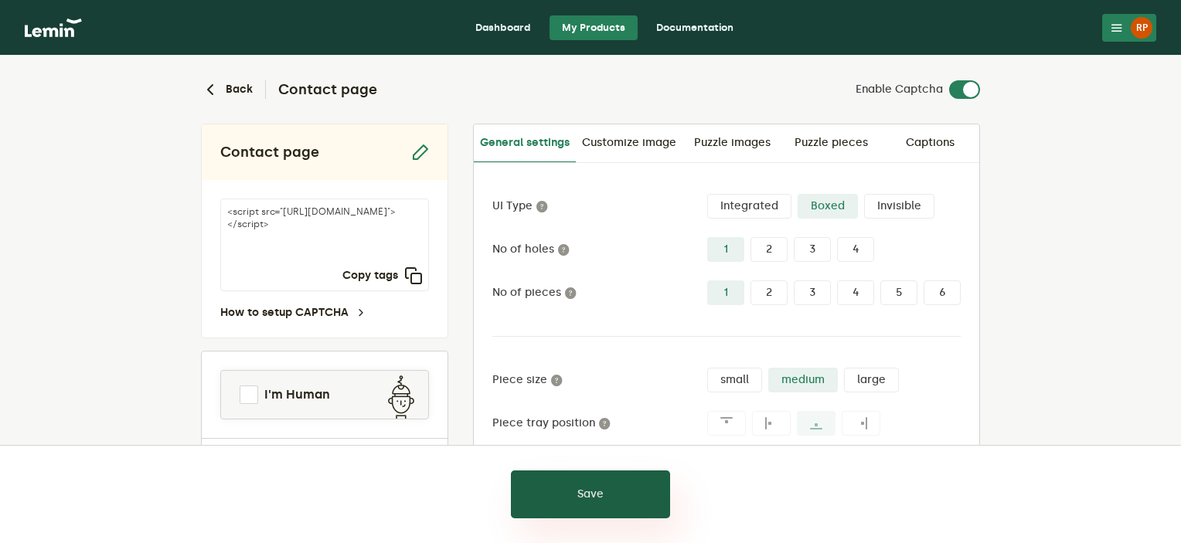
click at [589, 503] on button "Save" at bounding box center [590, 495] width 159 height 48
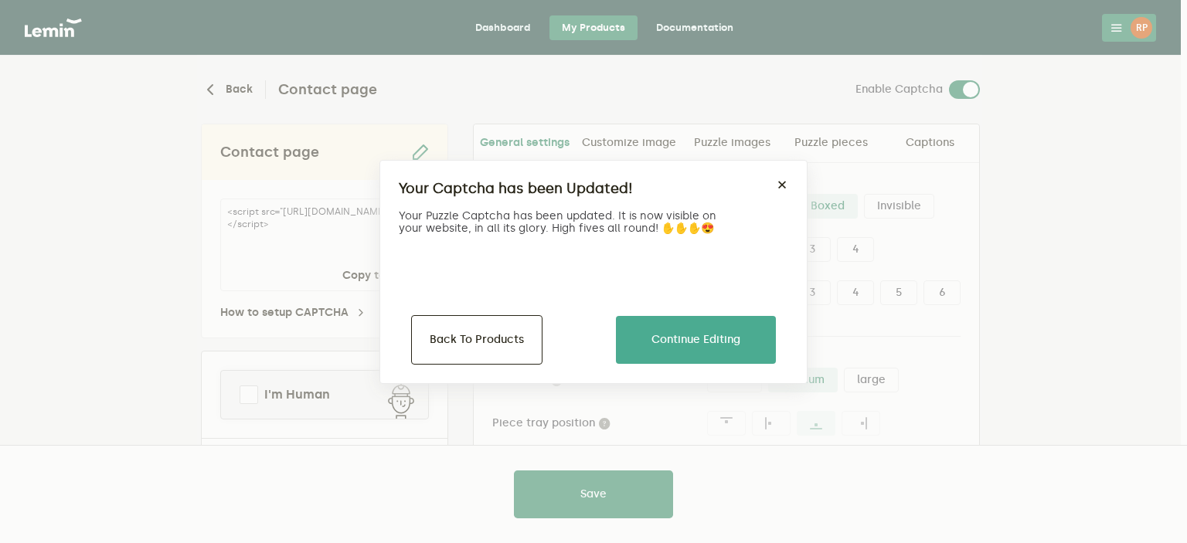
drag, startPoint x: 671, startPoint y: 330, endPoint x: 596, endPoint y: 310, distance: 77.6
click at [596, 310] on div "Your Captcha has been Updated! × Your Puzzle Captcha has been updated. It is no…" at bounding box center [594, 272] width 428 height 224
click at [502, 329] on button "Back To Products" at bounding box center [476, 339] width 131 height 49
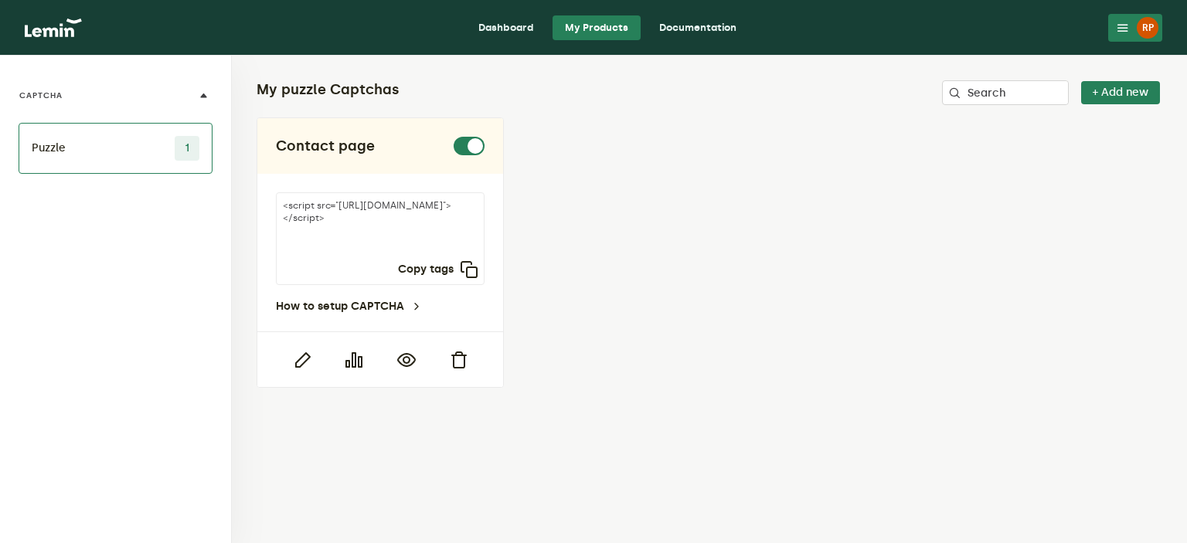
click at [507, 29] on link "Dashboard" at bounding box center [506, 27] width 80 height 25
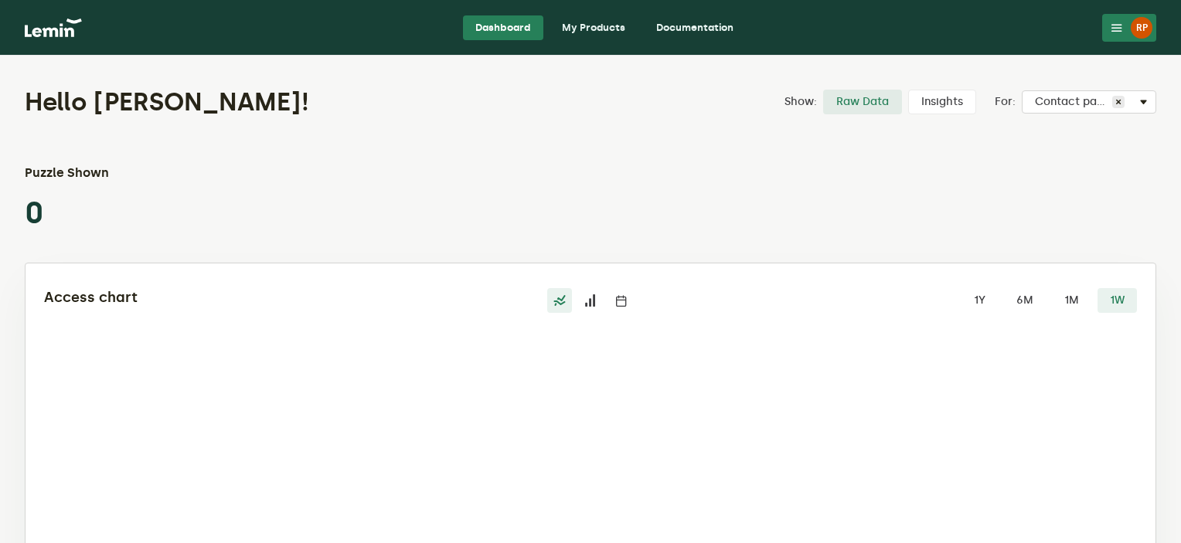
click at [1122, 39] on button "RP" at bounding box center [1129, 28] width 54 height 28
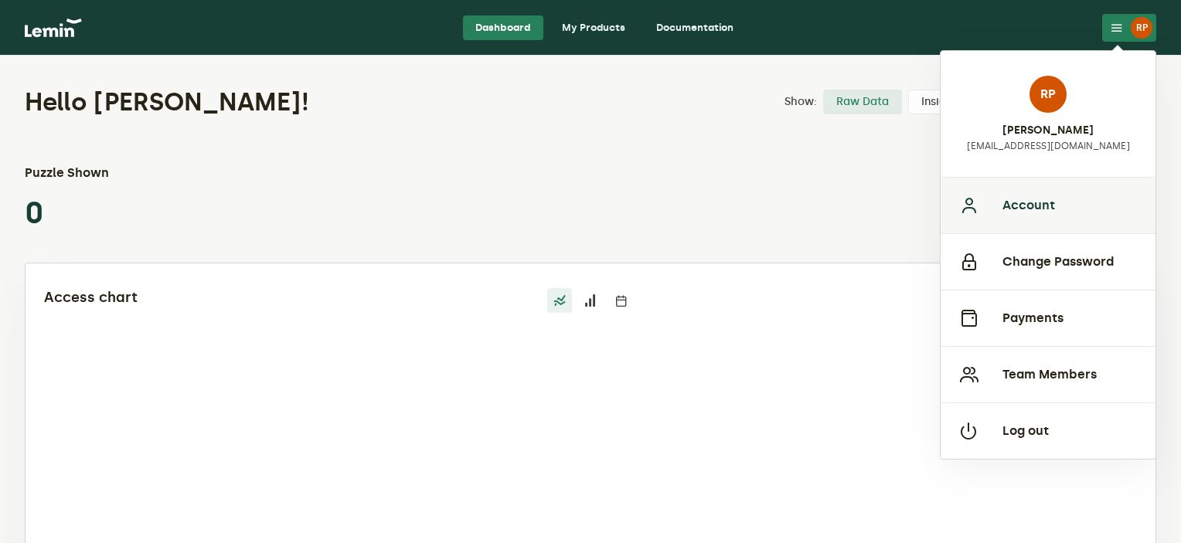
click at [1036, 197] on button "Account" at bounding box center [1048, 205] width 215 height 56
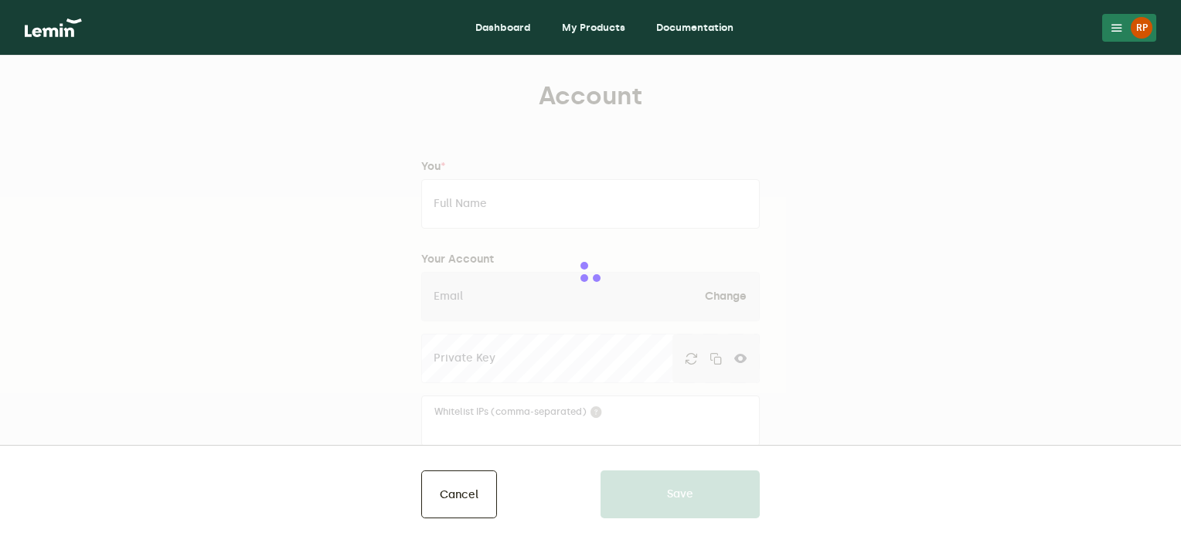
type input "Rachal Pinkerton"
type input "[EMAIL_ADDRESS][DOMAIN_NAME]"
type input "Ancient Lakes Bath Co."
type input "ancientlakesbath.com"
type input "5093986165"
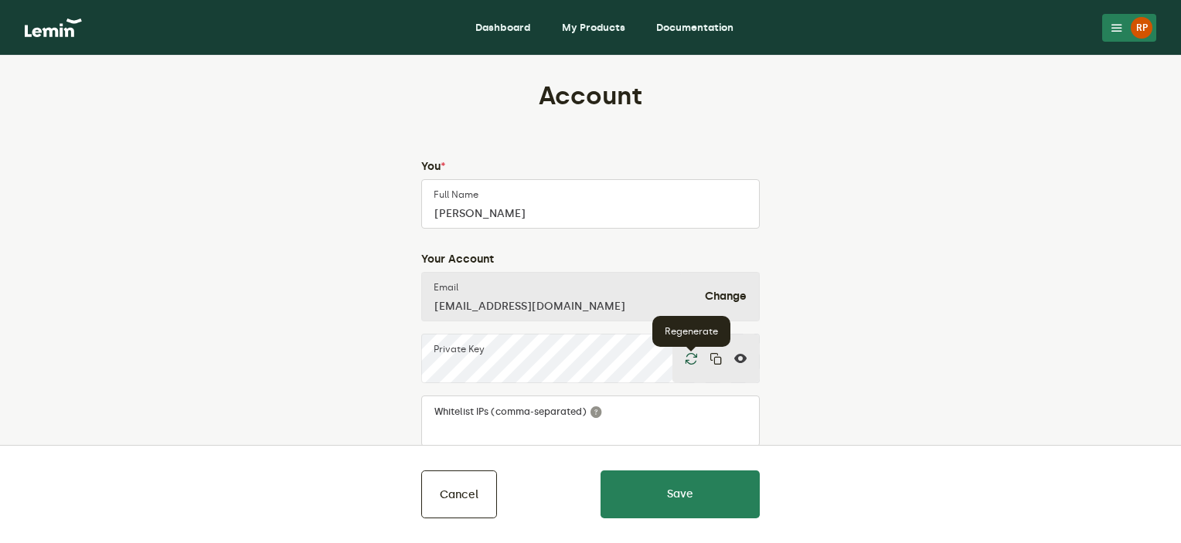
click at [690, 364] on icon "button" at bounding box center [691, 358] width 12 height 12
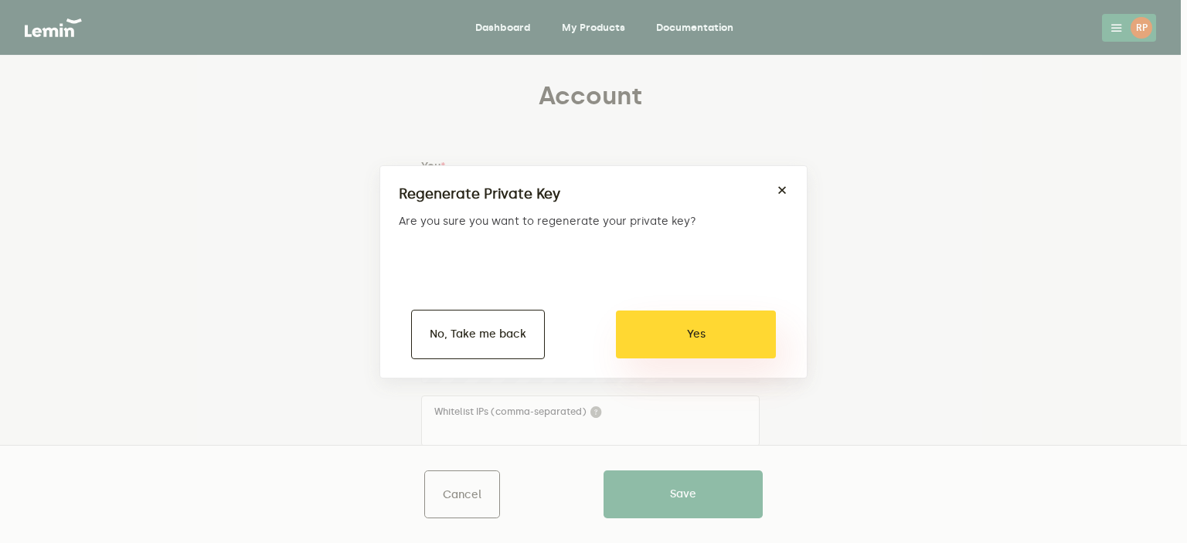
click at [716, 336] on button "Yes" at bounding box center [696, 335] width 160 height 48
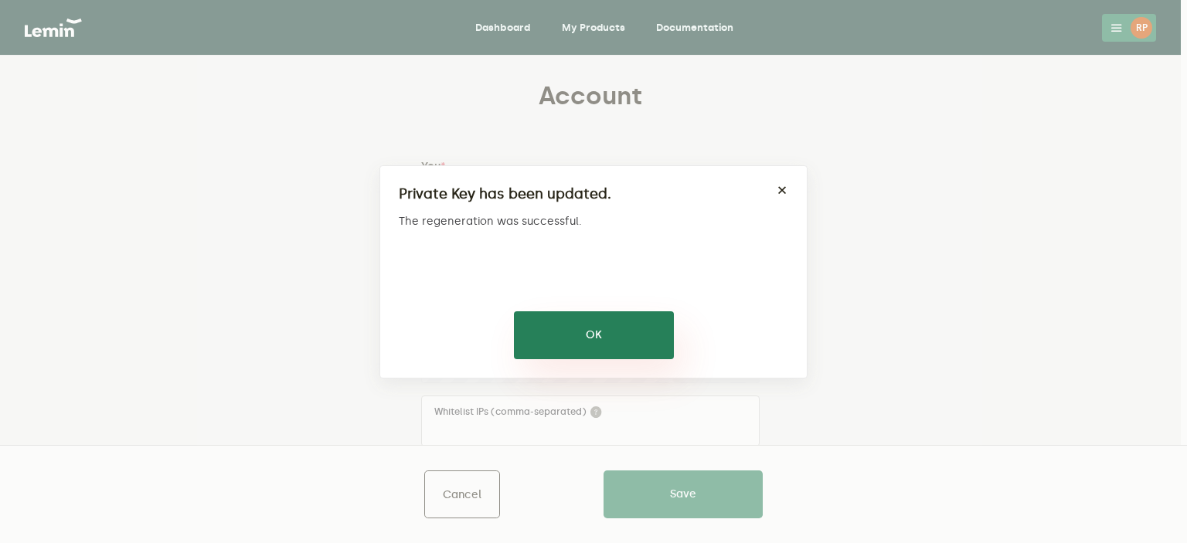
click at [640, 348] on button "OK" at bounding box center [594, 336] width 160 height 48
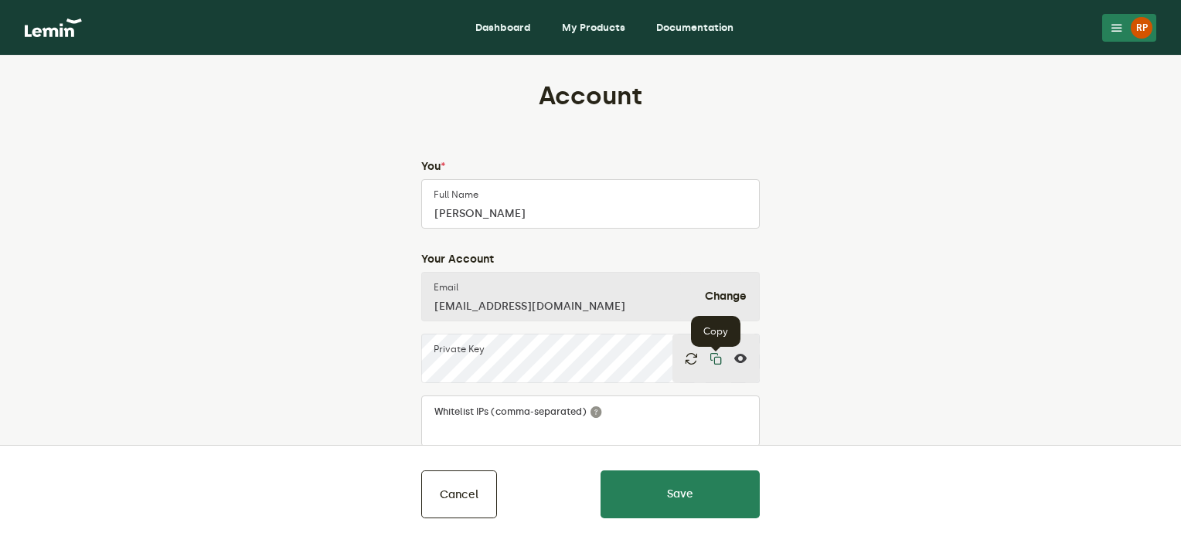
click at [717, 358] on icon "button" at bounding box center [716, 358] width 12 height 12
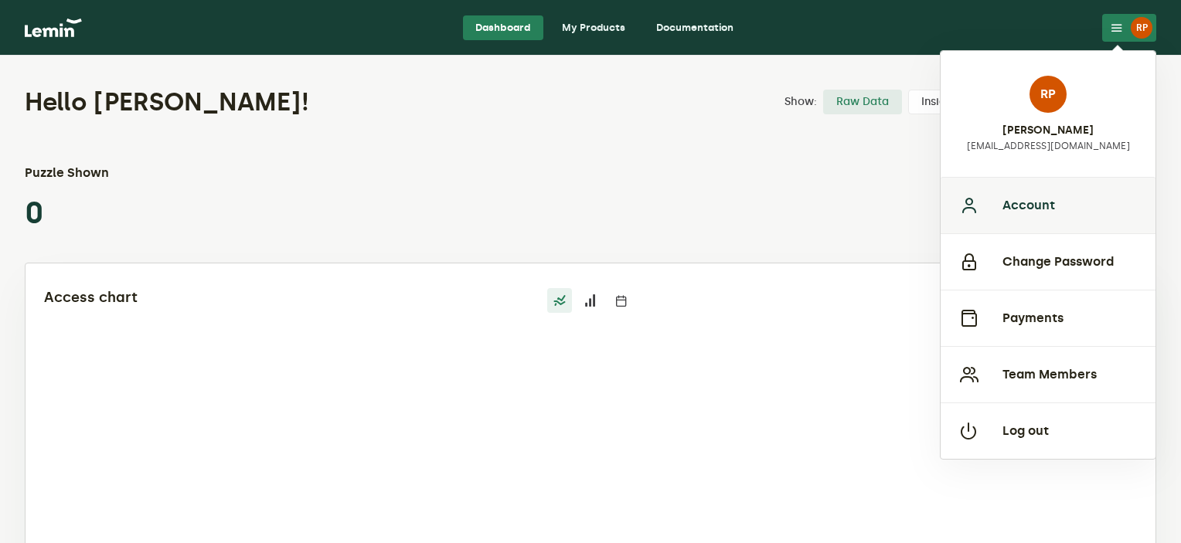
click at [1036, 199] on button "Account" at bounding box center [1048, 205] width 215 height 56
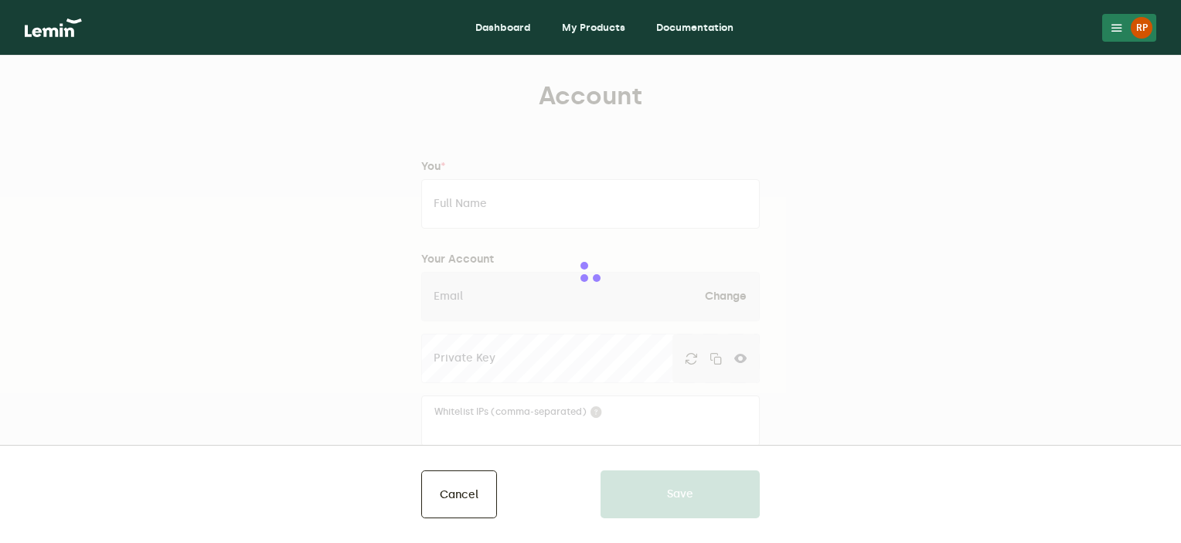
type input "[PERSON_NAME]"
type input "[EMAIL_ADDRESS][DOMAIN_NAME]"
type input "Ancient Lakes Bath Co."
type input "[DOMAIN_NAME]"
type input "5093986165"
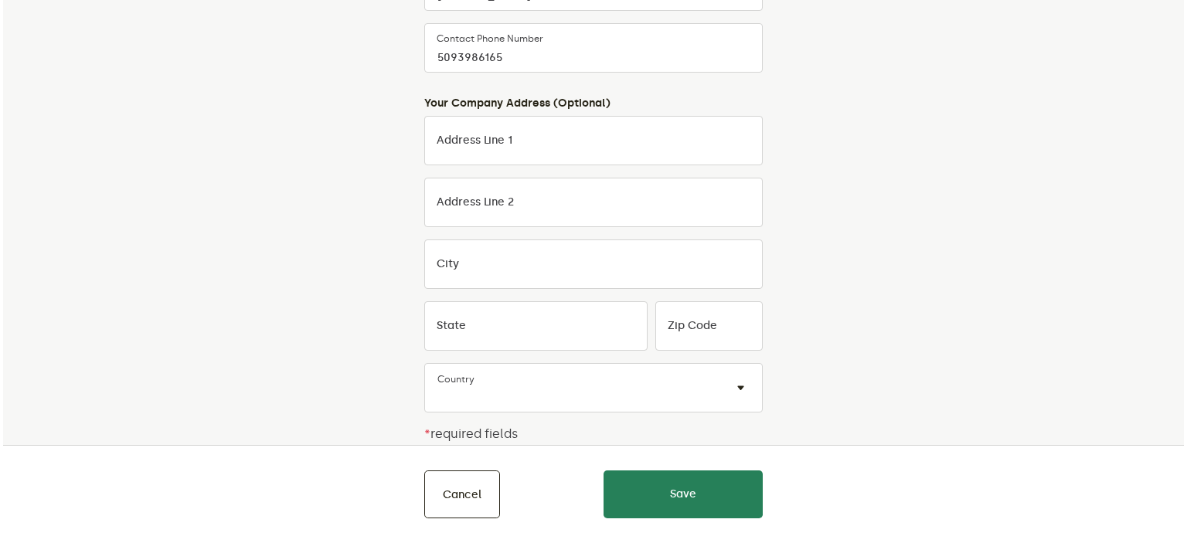
scroll to position [709, 0]
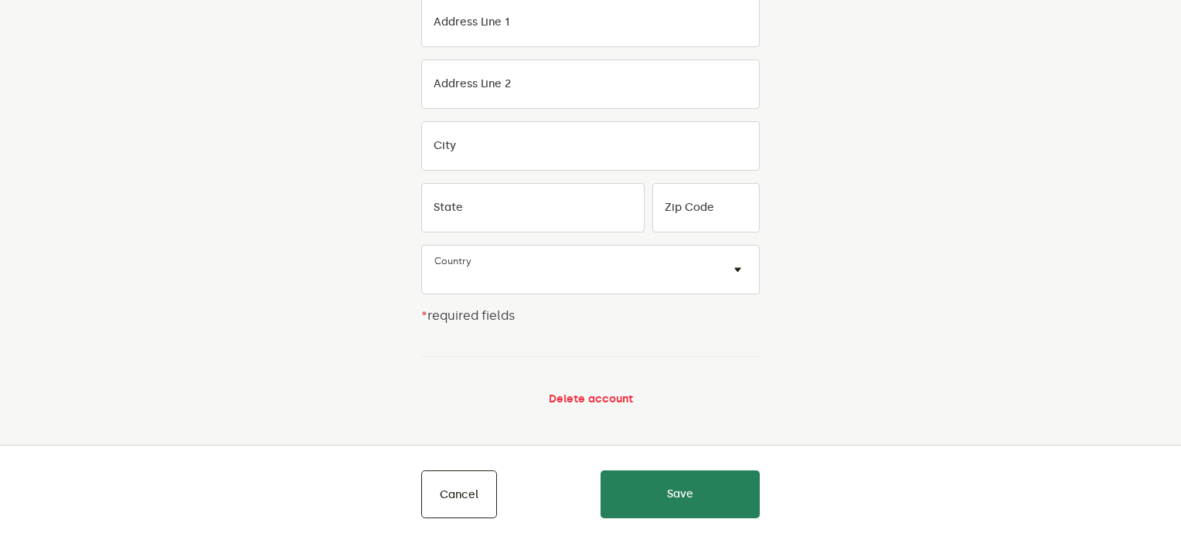
click at [575, 395] on button "Delete account" at bounding box center [591, 399] width 84 height 12
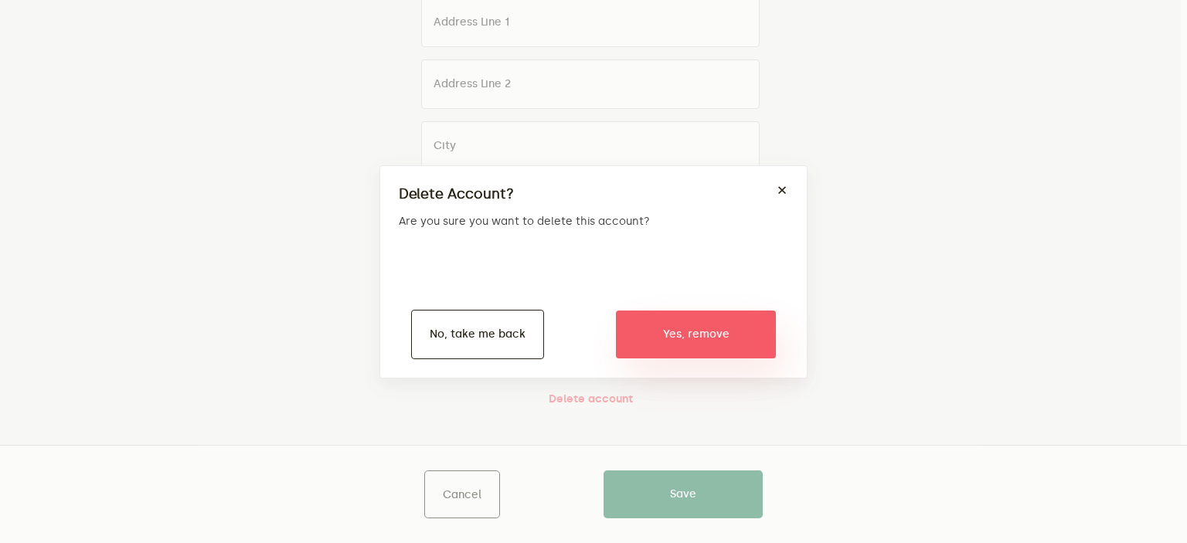
click at [686, 346] on button "Yes, remove" at bounding box center [696, 335] width 160 height 48
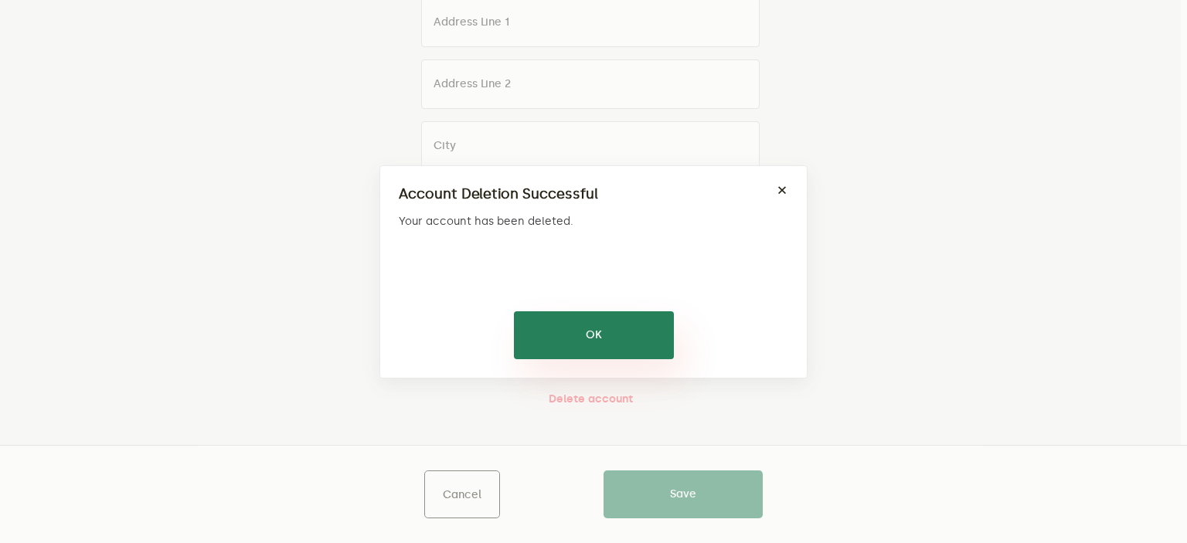
click at [590, 339] on button "OK" at bounding box center [594, 336] width 160 height 48
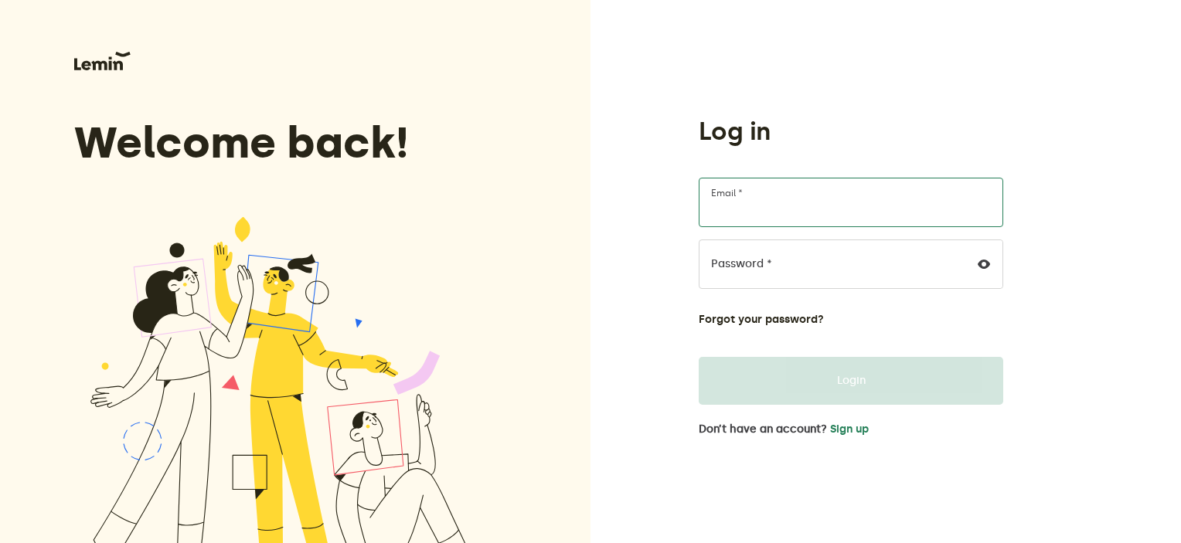
type input "[EMAIL_ADDRESS][DOMAIN_NAME]"
